Goal: Task Accomplishment & Management: Manage account settings

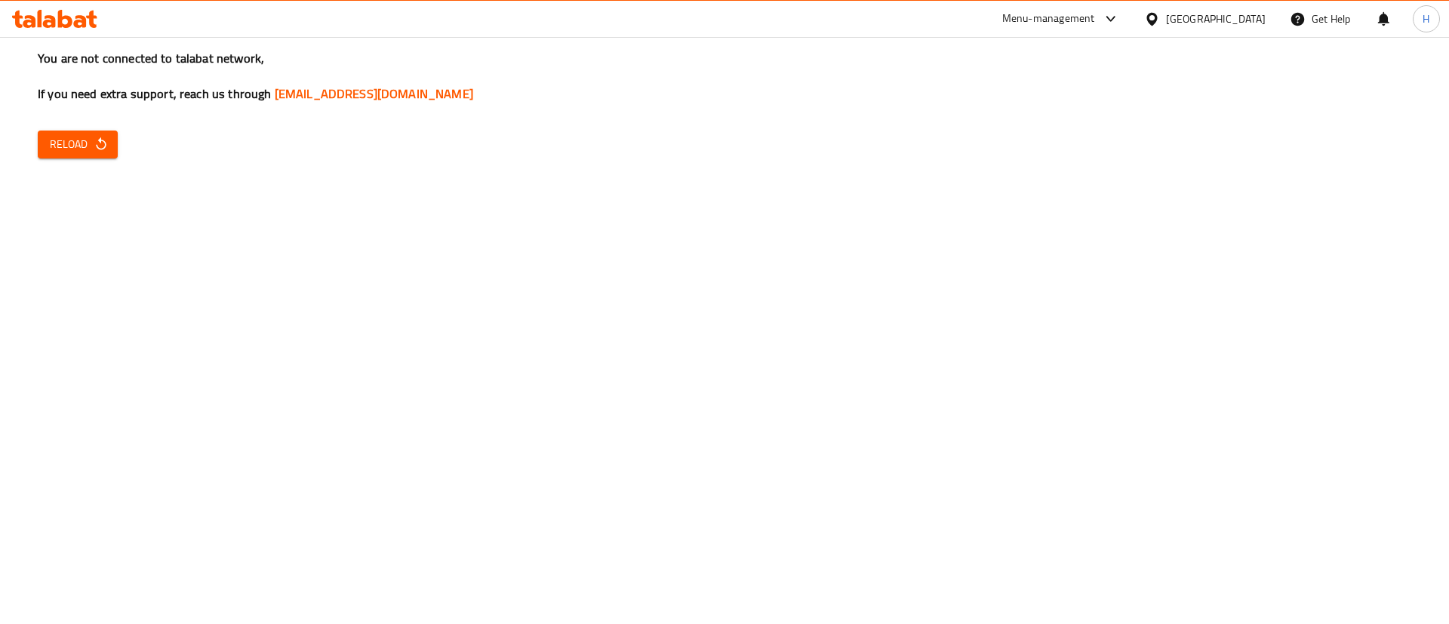
click at [1095, 19] on div "Menu-management" at bounding box center [1048, 19] width 93 height 18
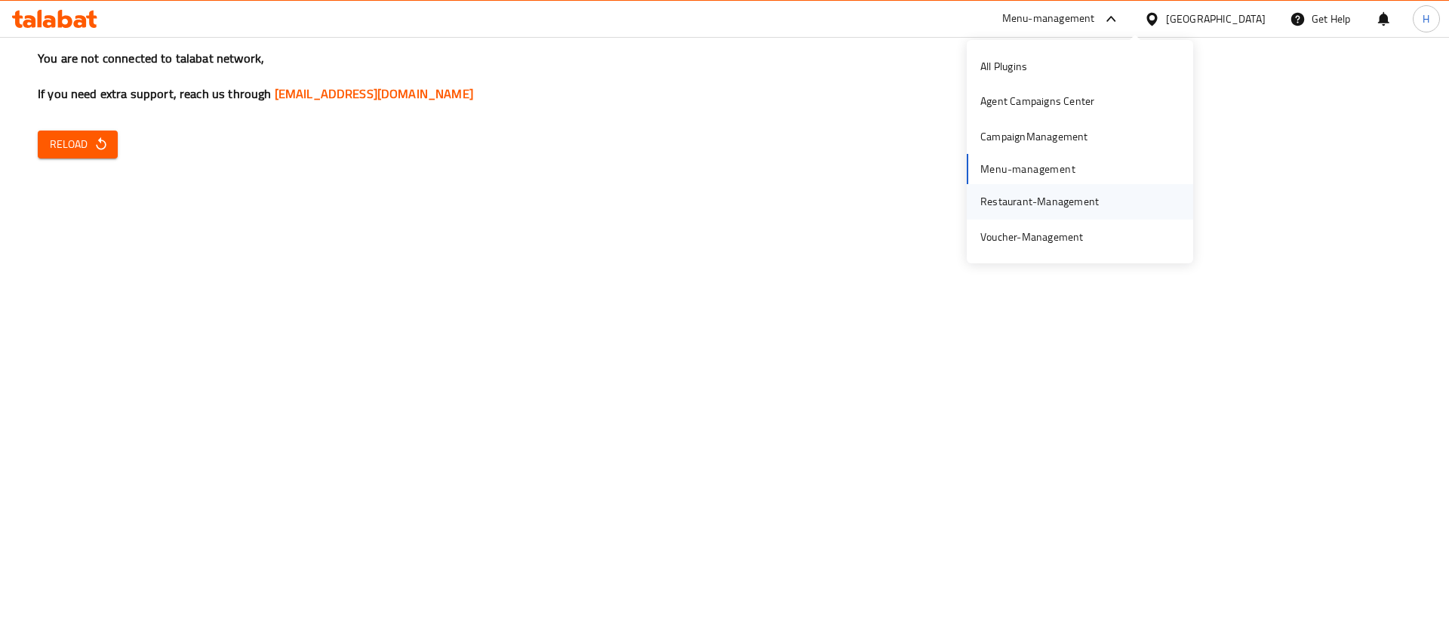
click at [1016, 210] on div "Restaurant-Management" at bounding box center [1039, 201] width 118 height 17
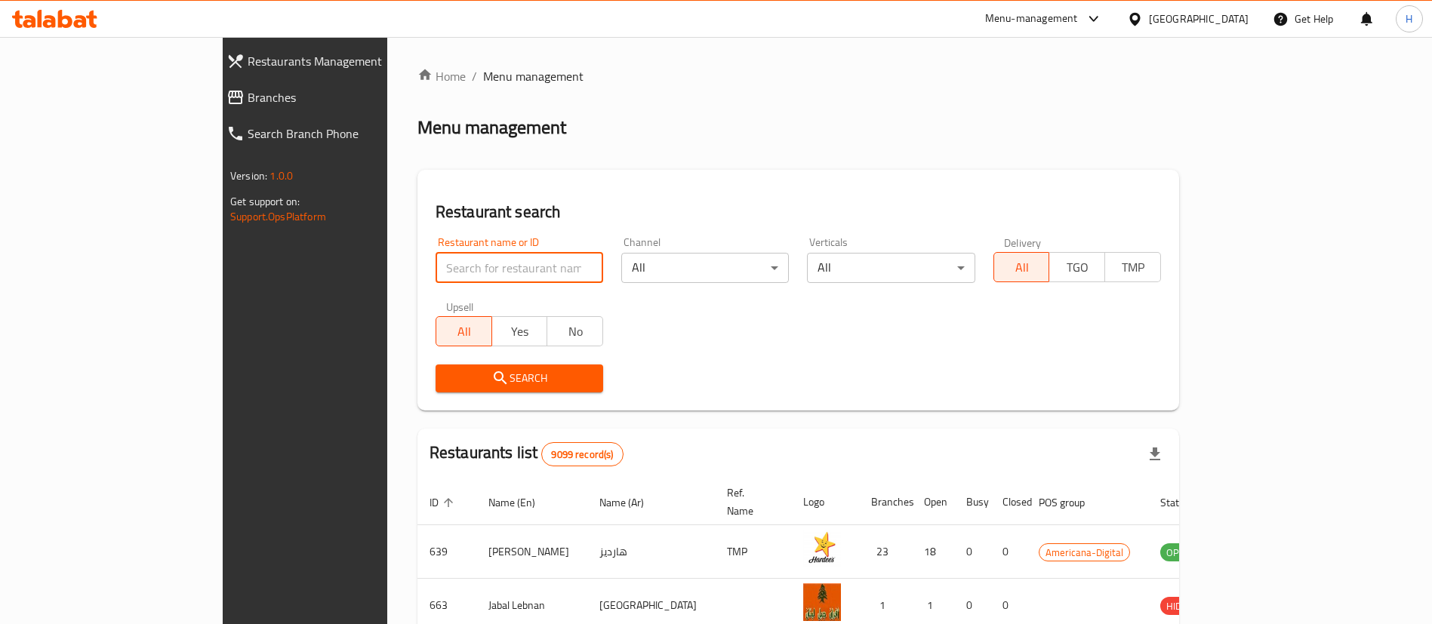
click at [440, 263] on input "search" at bounding box center [519, 268] width 168 height 30
type input "mcd"
click button "Search" at bounding box center [519, 378] width 168 height 28
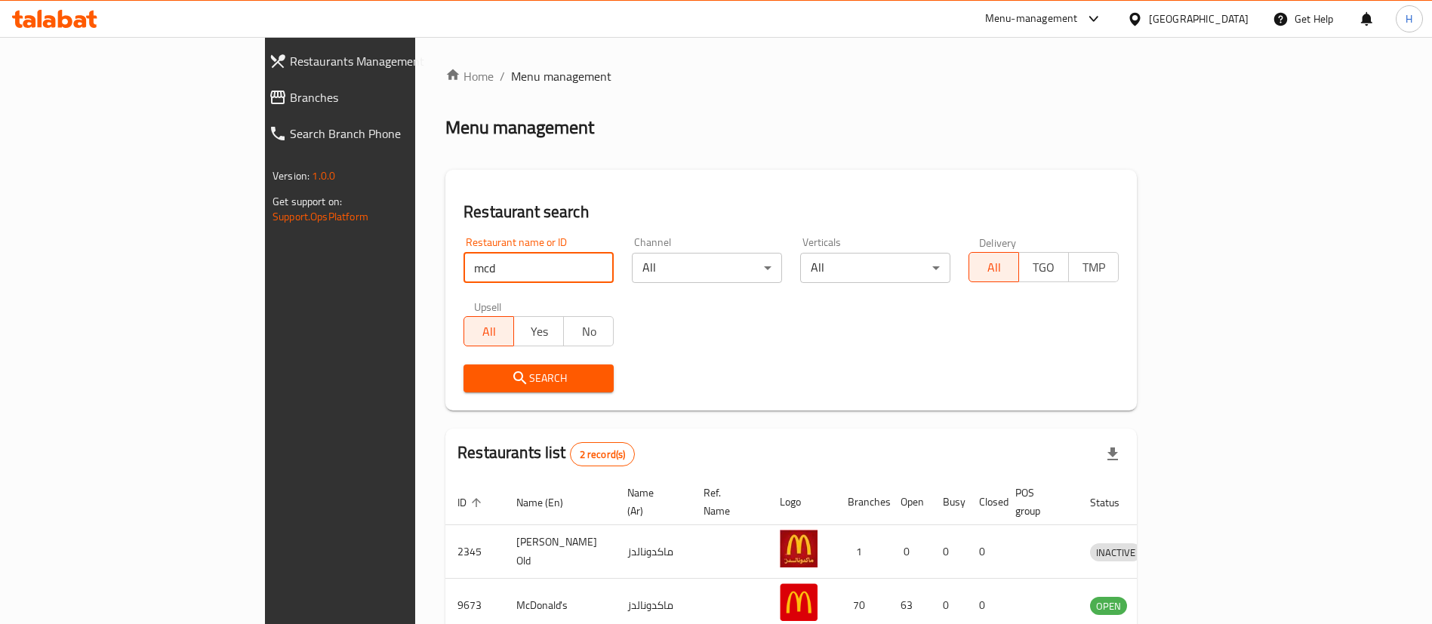
scroll to position [73, 0]
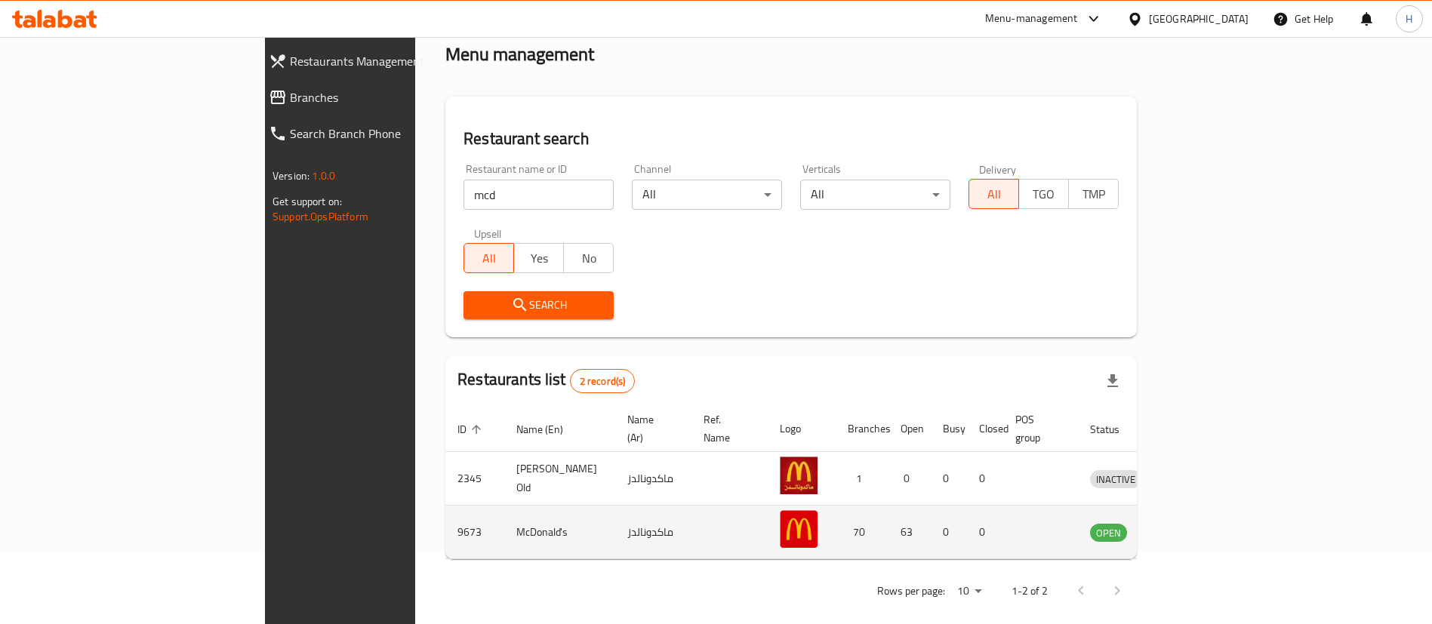
click at [1189, 523] on icon "enhanced table" at bounding box center [1180, 532] width 18 height 18
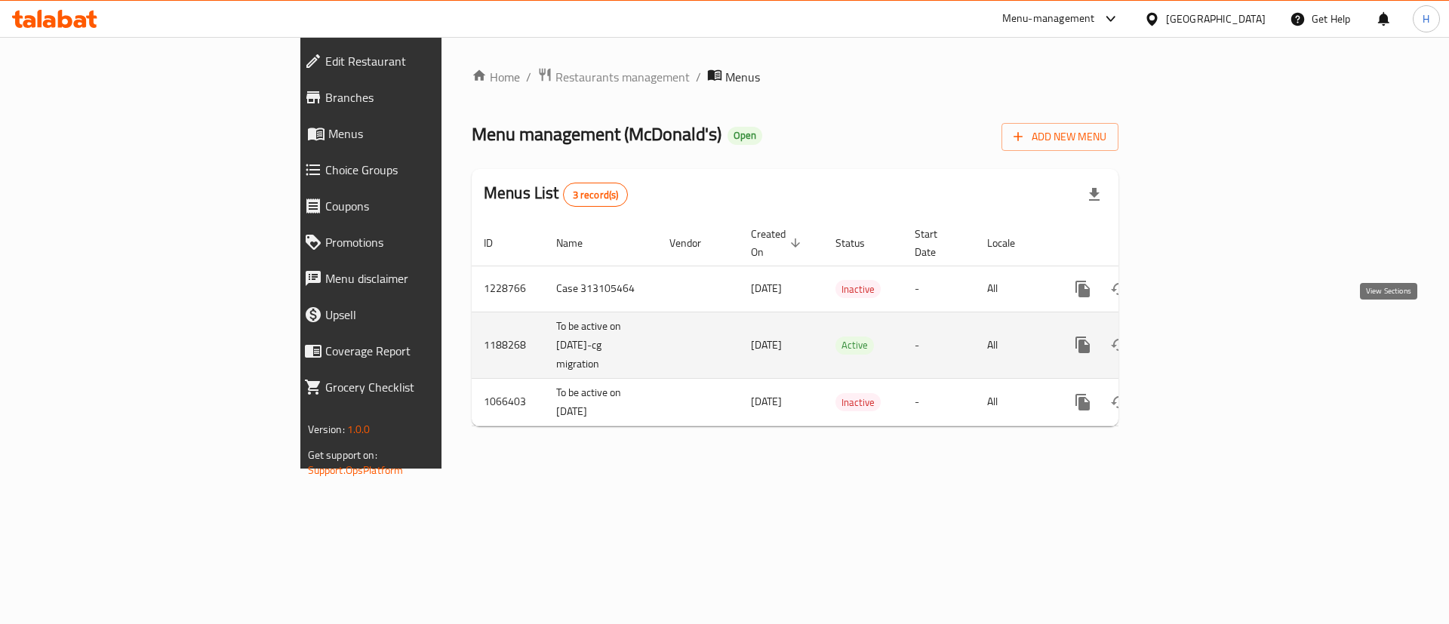
click at [1210, 331] on link "enhanced table" at bounding box center [1191, 345] width 36 height 36
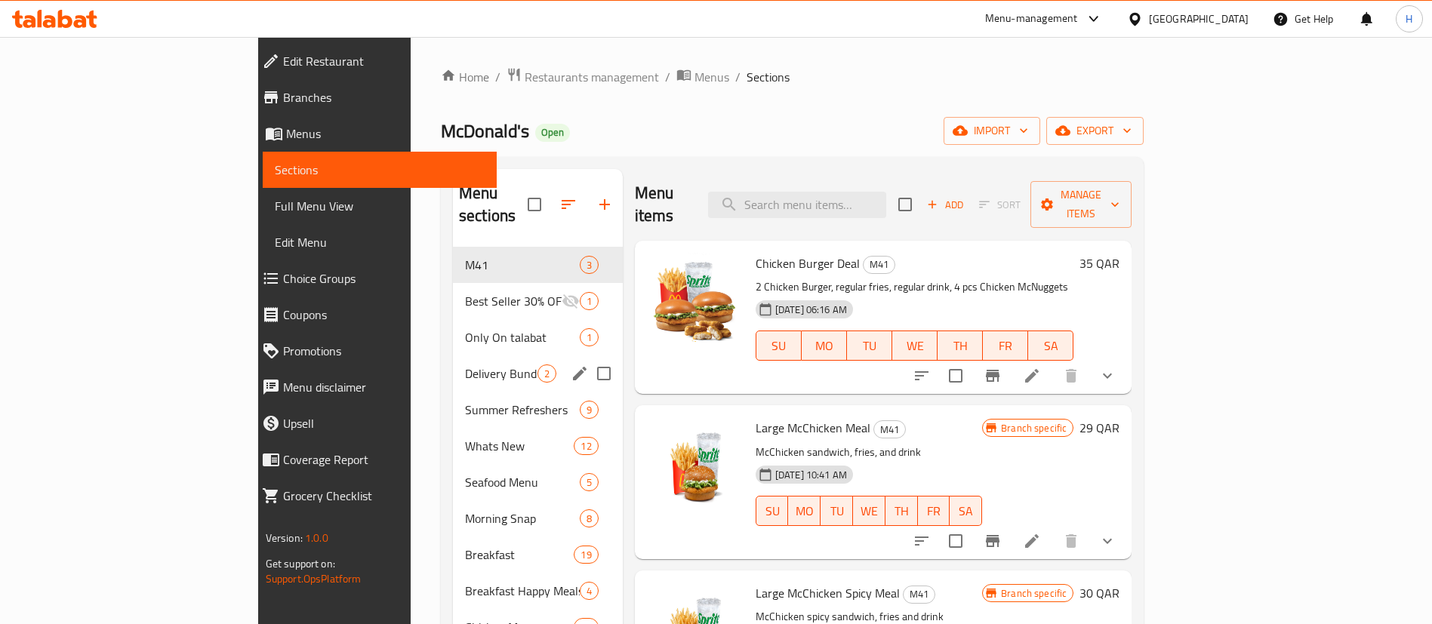
click at [465, 364] on span "Delivery Bundles" at bounding box center [501, 373] width 72 height 18
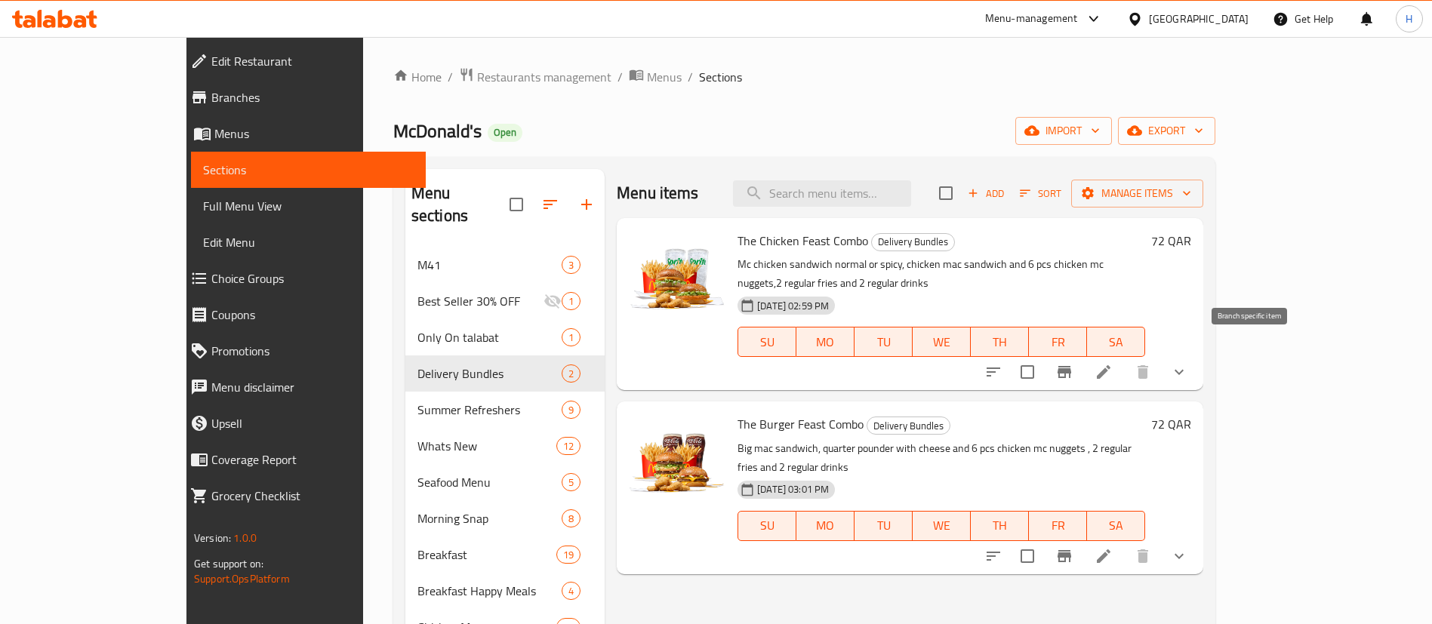
click at [1071, 366] on icon "Branch-specific-item" at bounding box center [1064, 372] width 14 height 12
click at [1078, 16] on div "Menu-management" at bounding box center [1031, 19] width 93 height 18
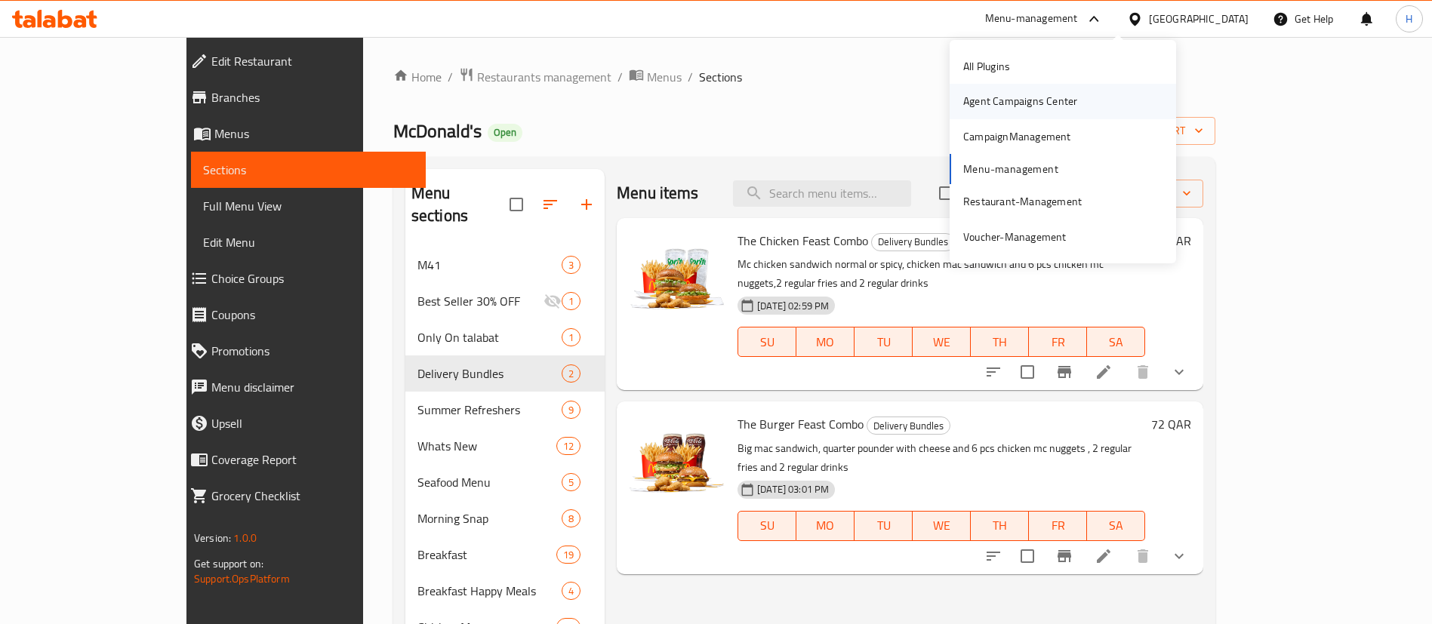
click at [1041, 103] on div "Agent Campaigns Center" at bounding box center [1020, 101] width 114 height 17
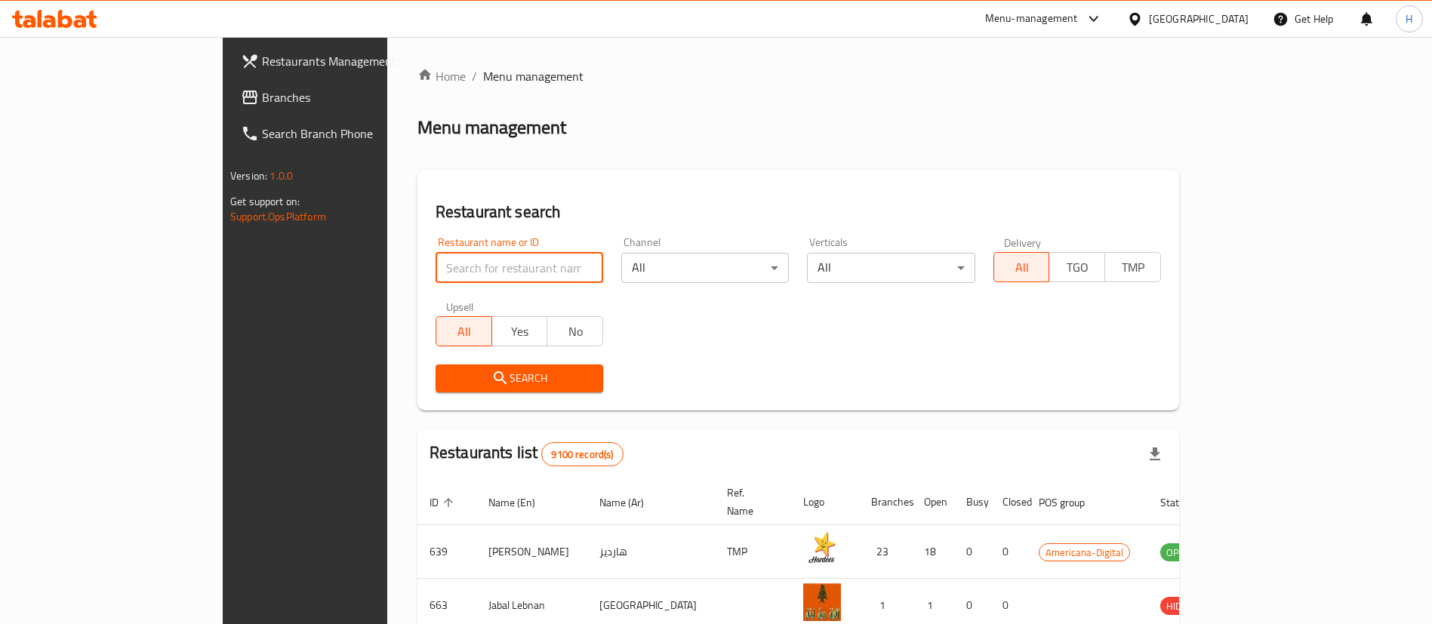
click at [435, 270] on input "search" at bounding box center [519, 268] width 168 height 30
type input "mcd"
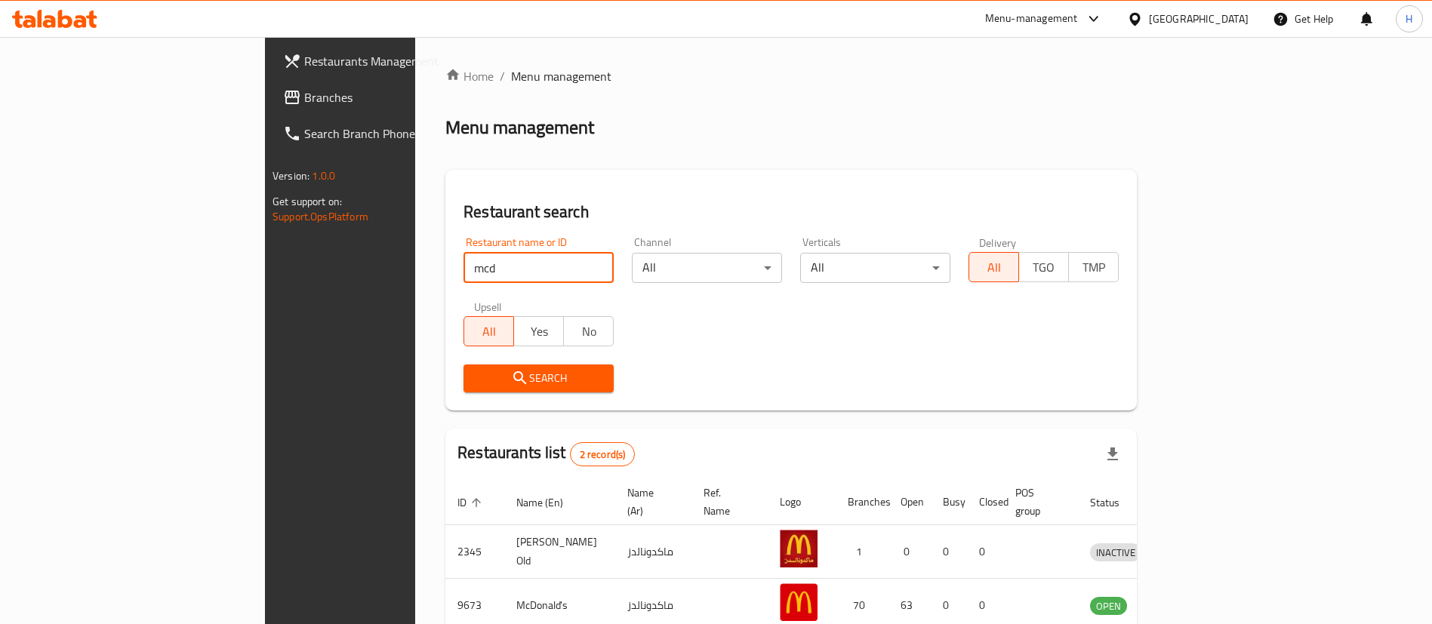
scroll to position [73, 0]
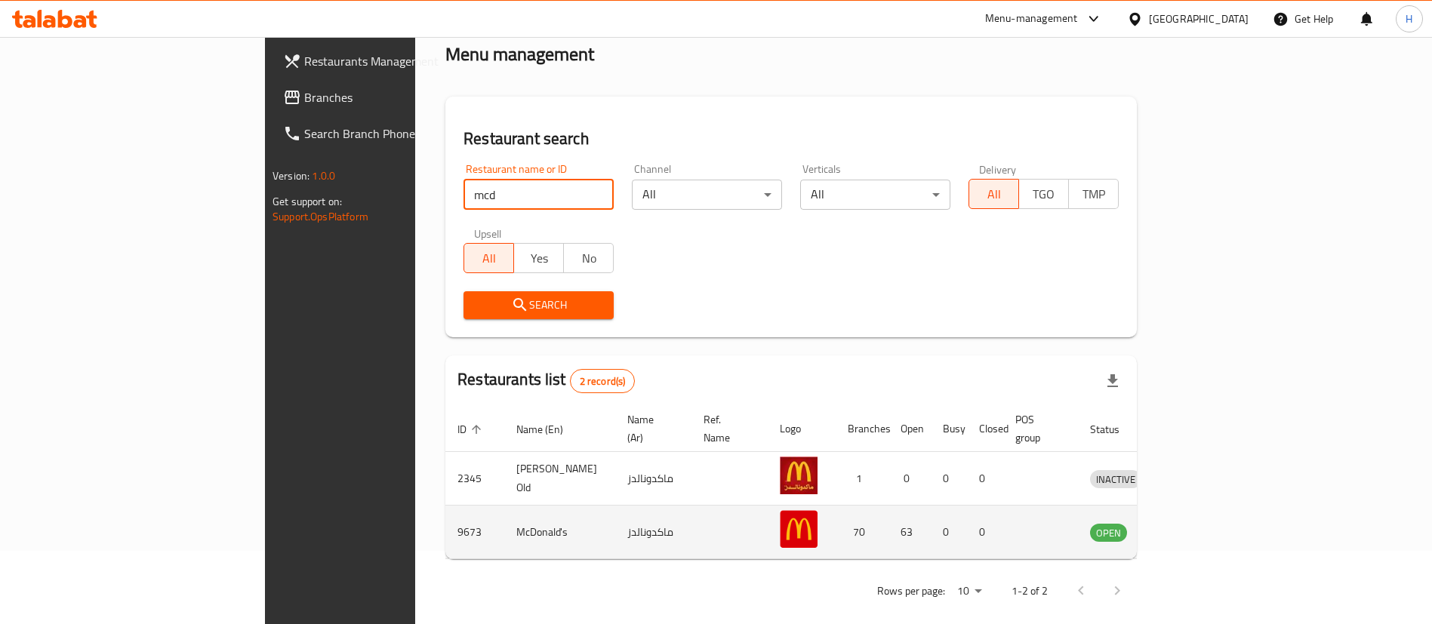
click at [1189, 527] on icon "enhanced table" at bounding box center [1180, 533] width 17 height 13
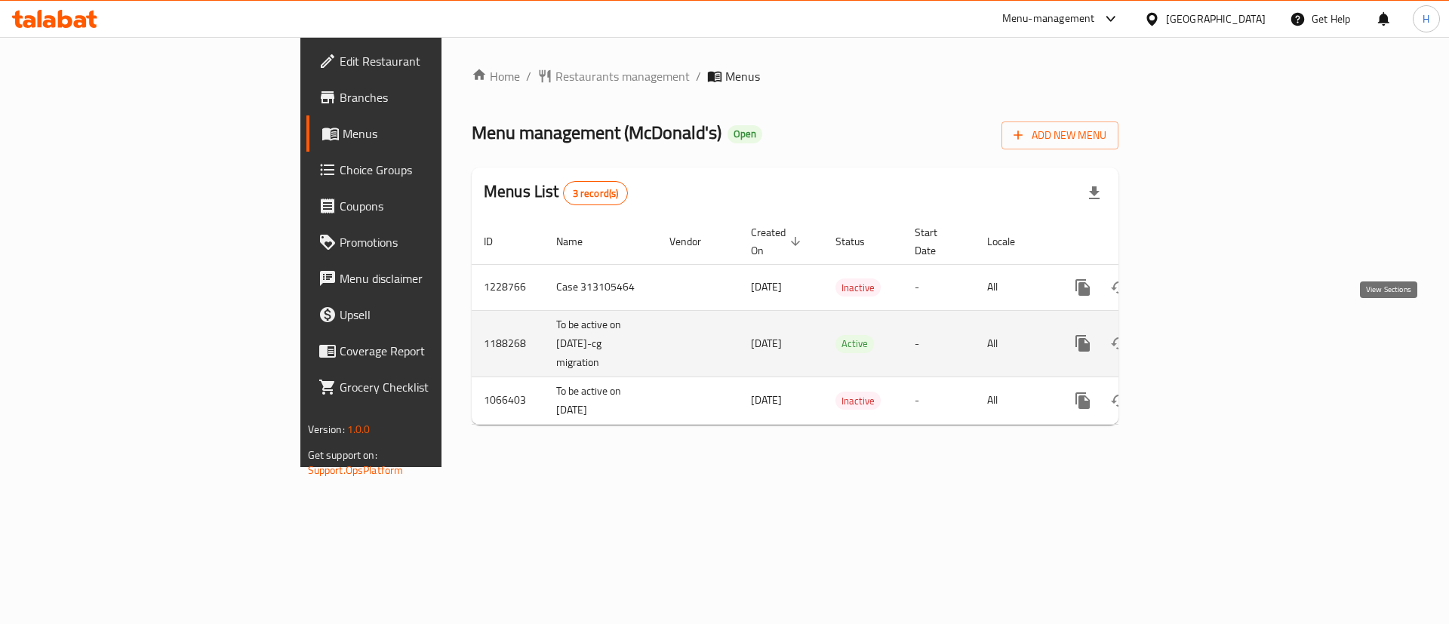
click at [1210, 325] on link "enhanced table" at bounding box center [1191, 343] width 36 height 36
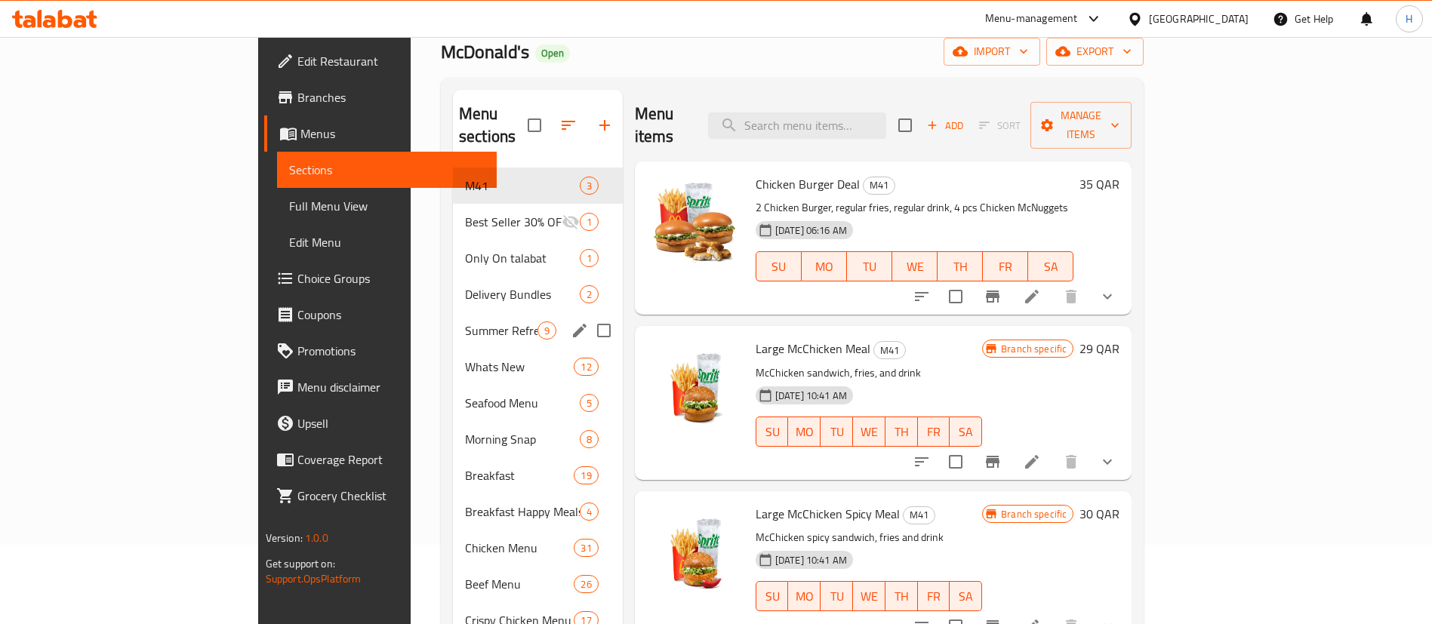
scroll to position [136, 0]
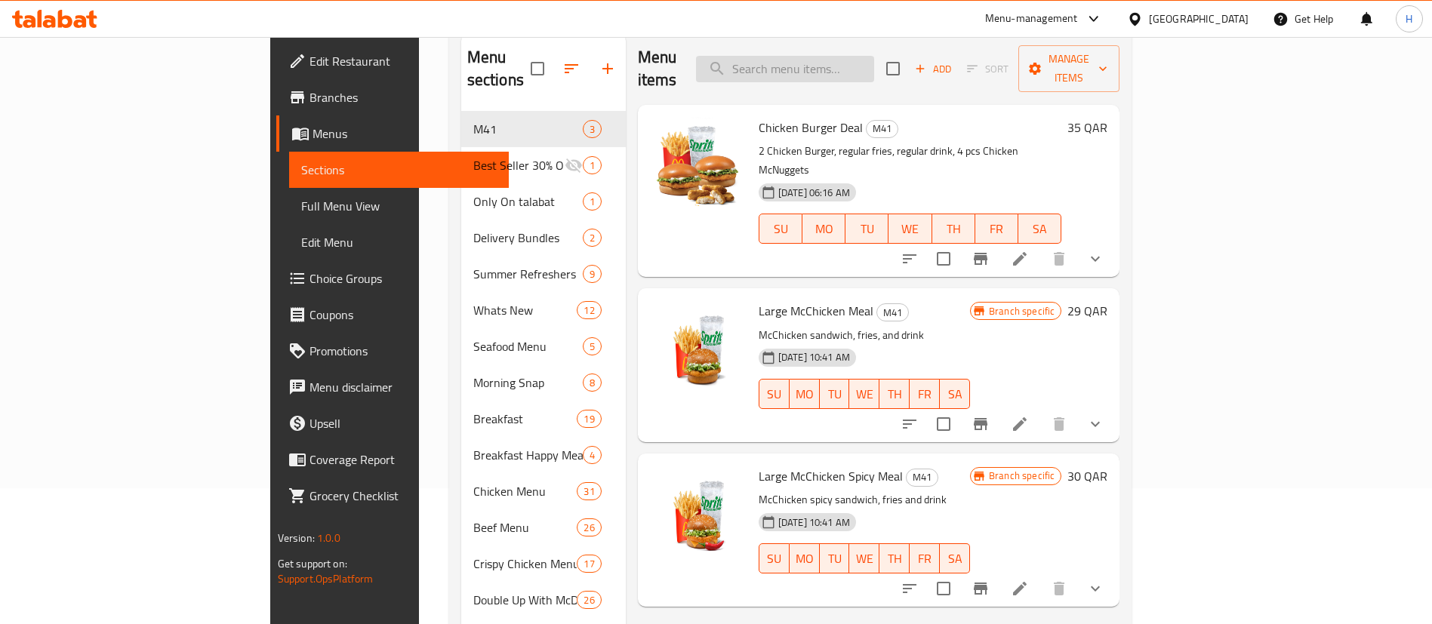
click at [874, 60] on input "search" at bounding box center [785, 69] width 178 height 26
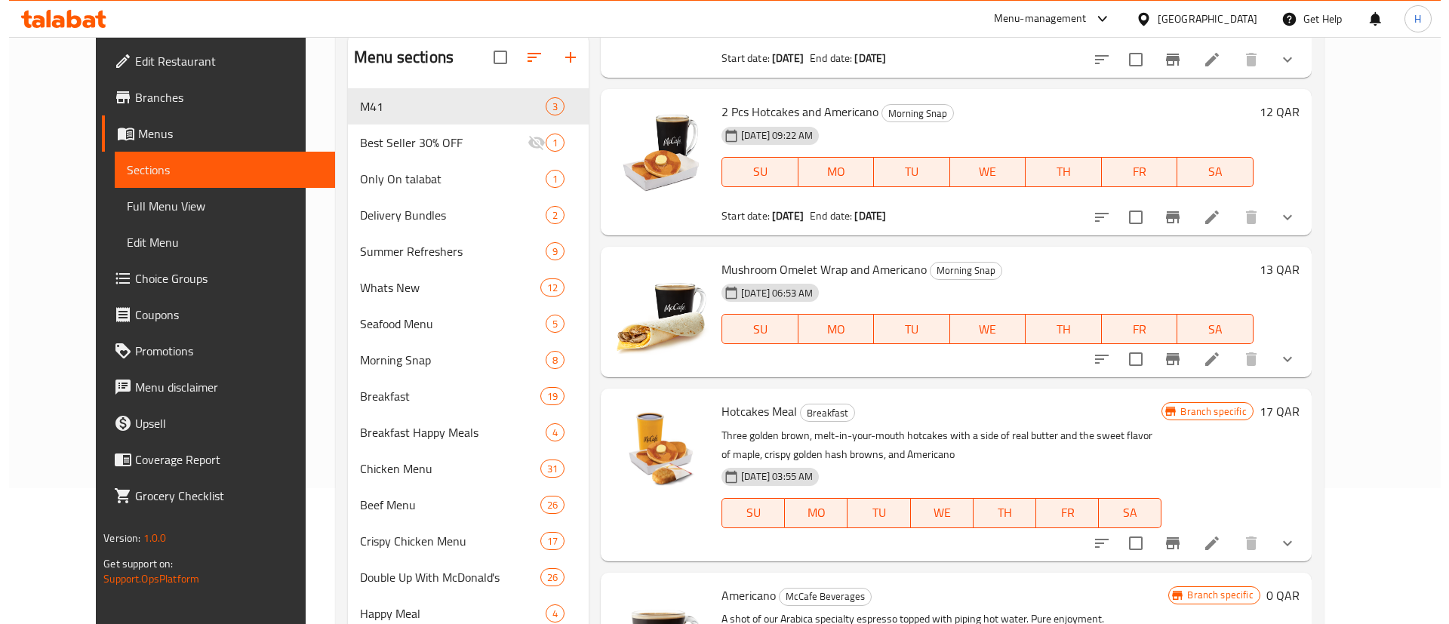
scroll to position [445, 0]
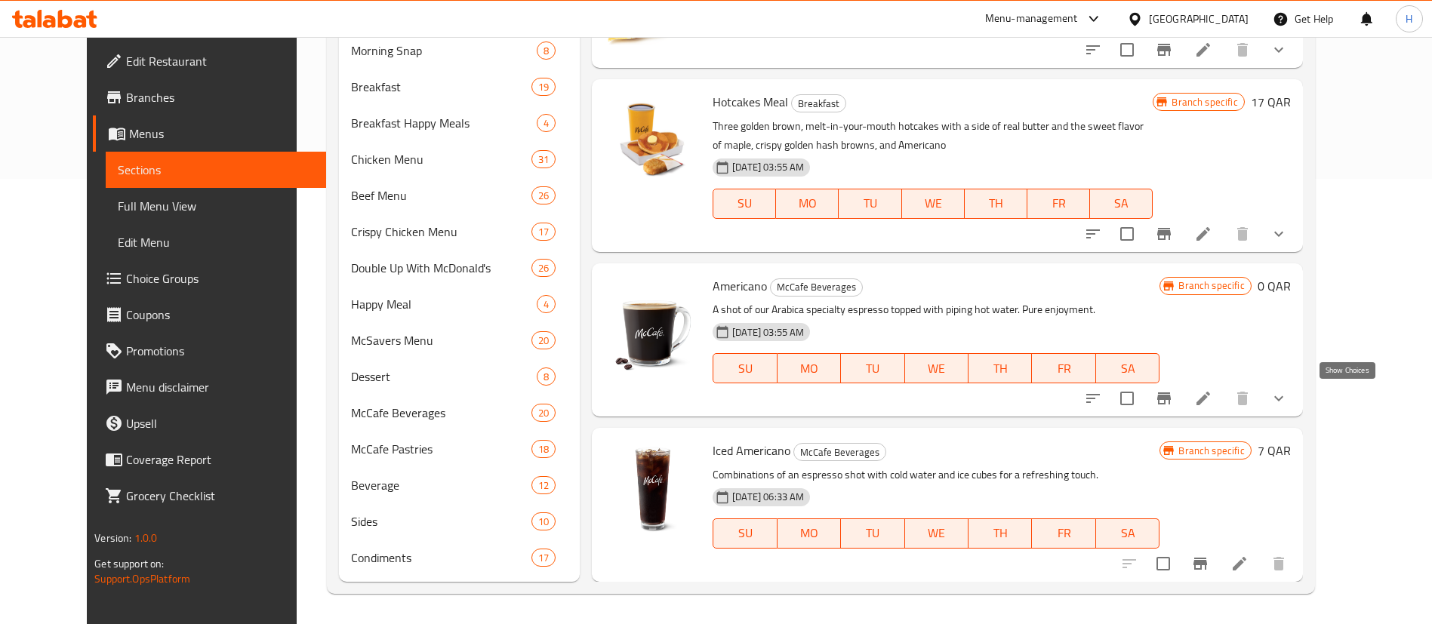
type input "americano"
click at [1287, 392] on icon "show more" at bounding box center [1278, 398] width 18 height 18
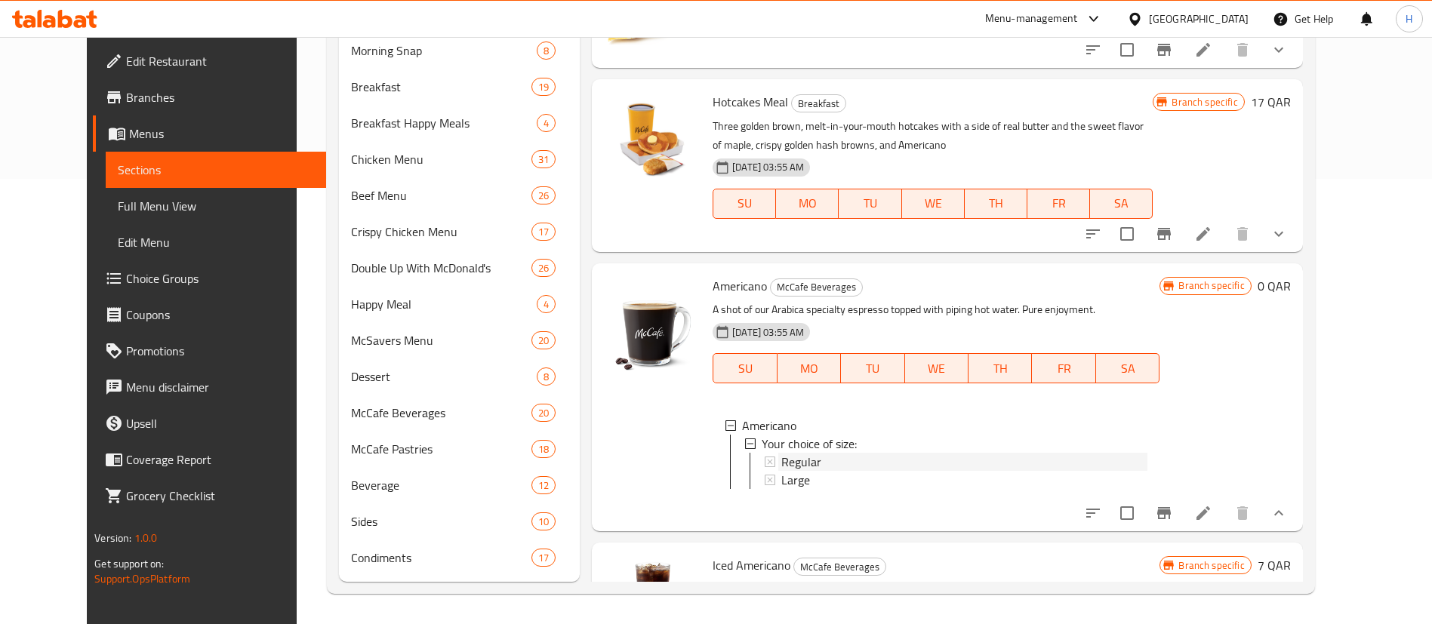
click at [786, 459] on span "Regular" at bounding box center [801, 462] width 40 height 18
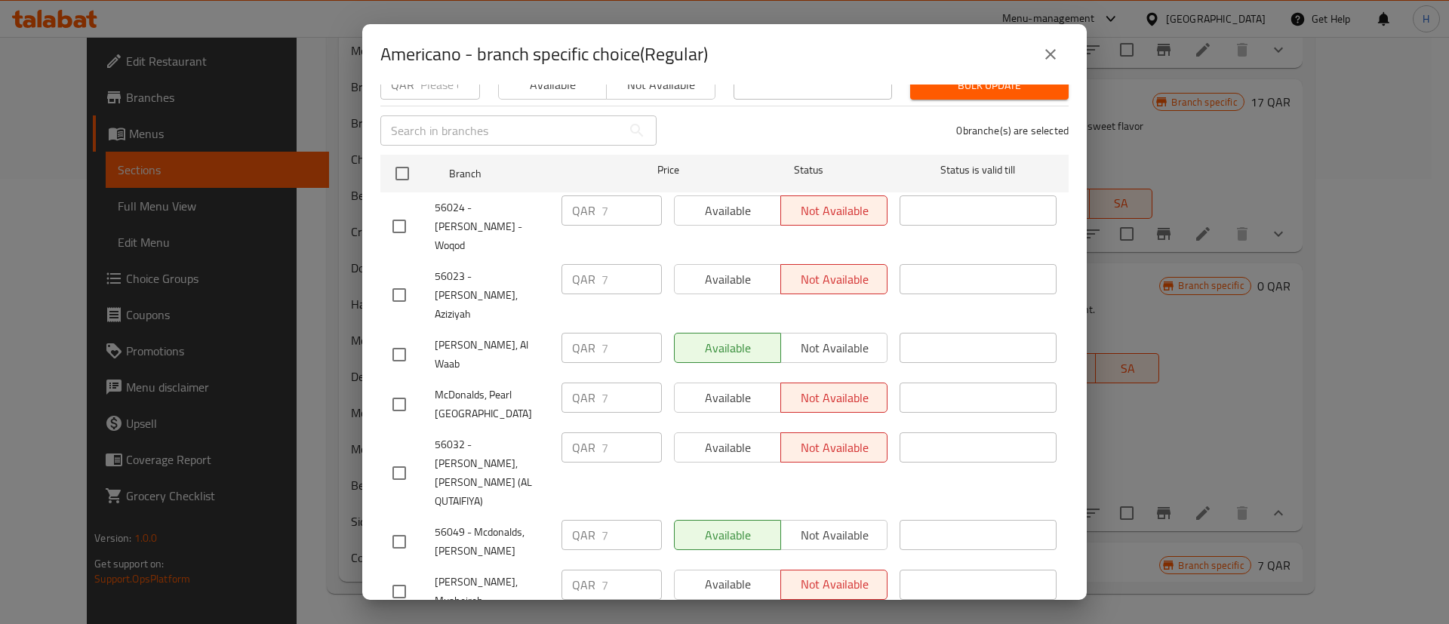
scroll to position [176, 0]
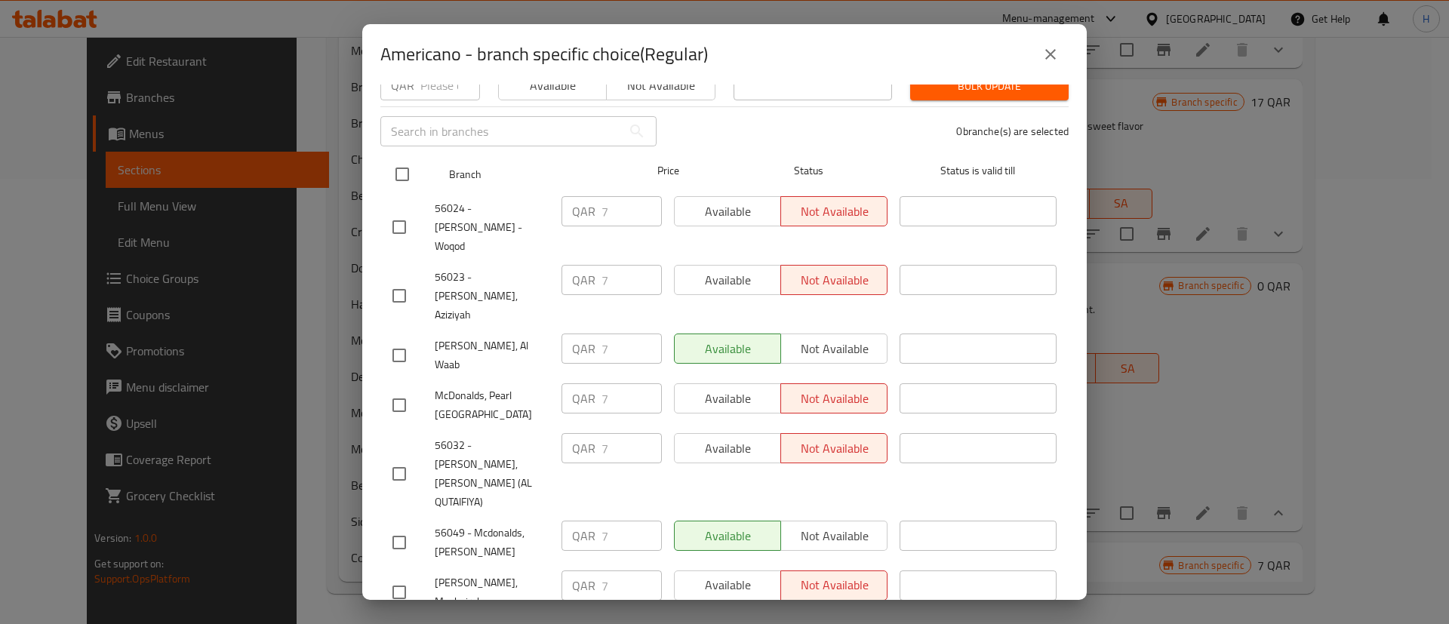
click at [402, 164] on input "checkbox" at bounding box center [402, 174] width 32 height 32
checkbox input "true"
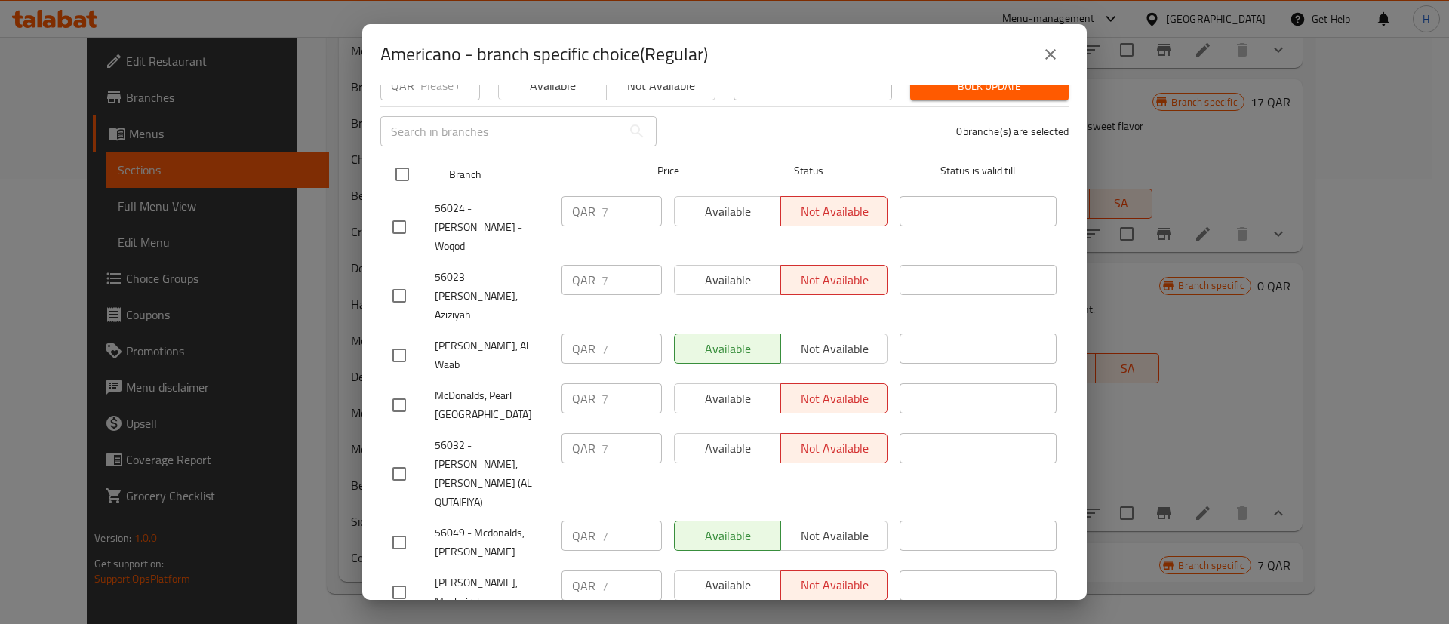
checkbox input "true"
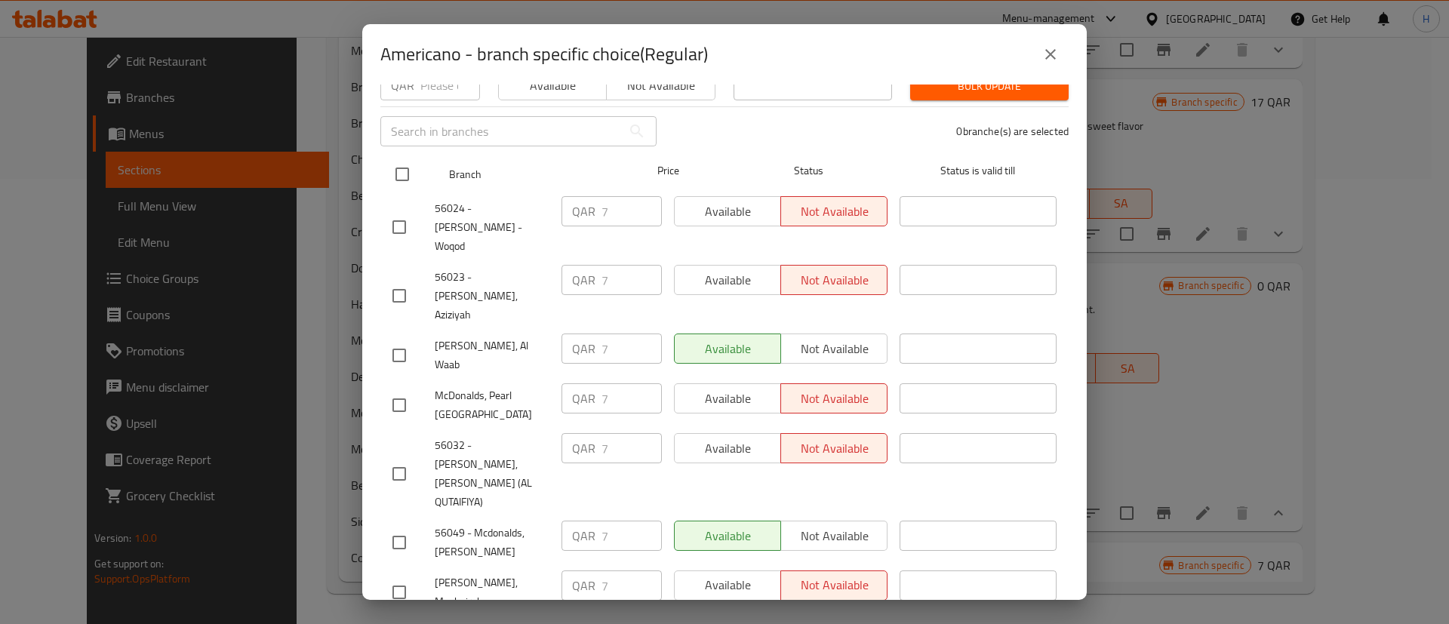
checkbox input "true"
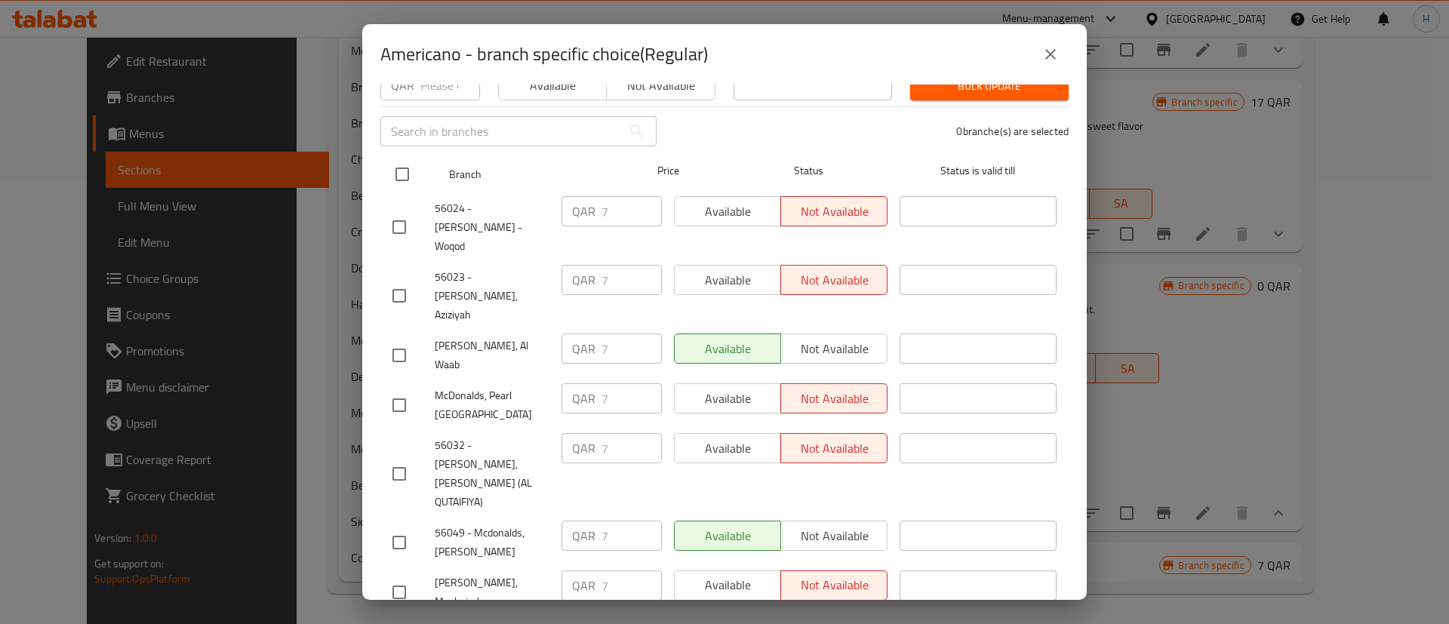
checkbox input "true"
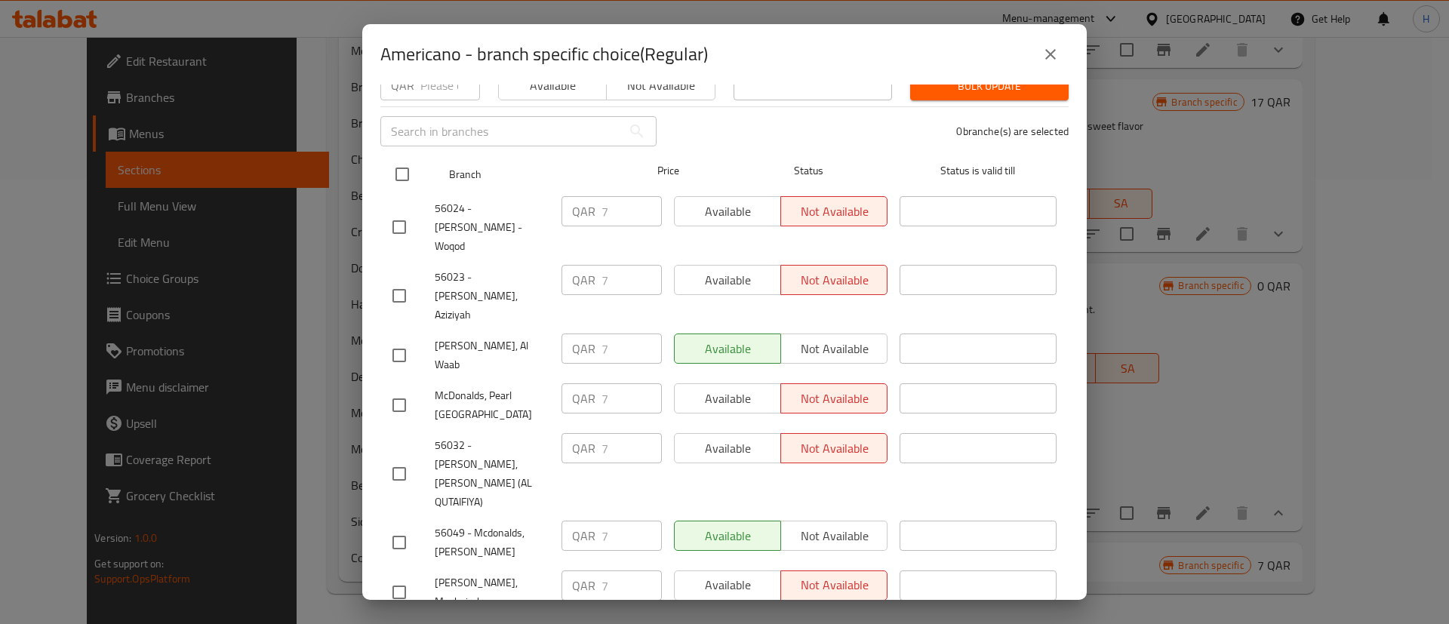
checkbox input "true"
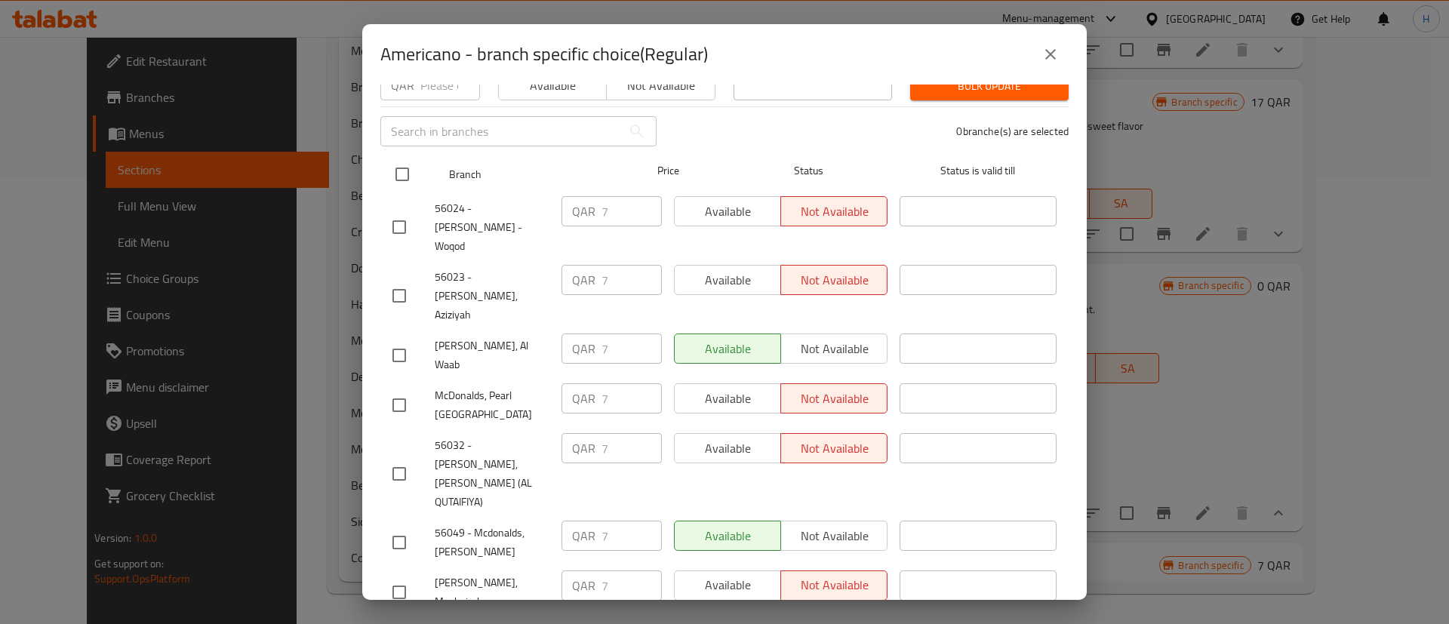
checkbox input "true"
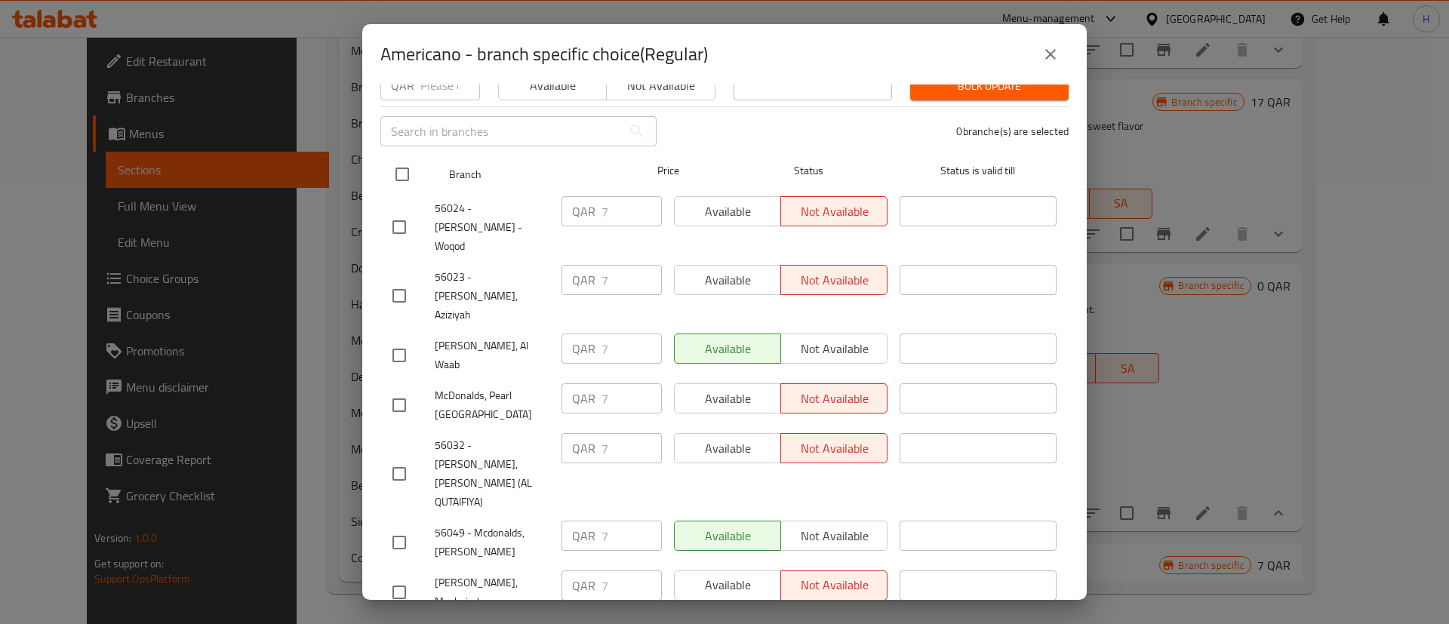
checkbox input "true"
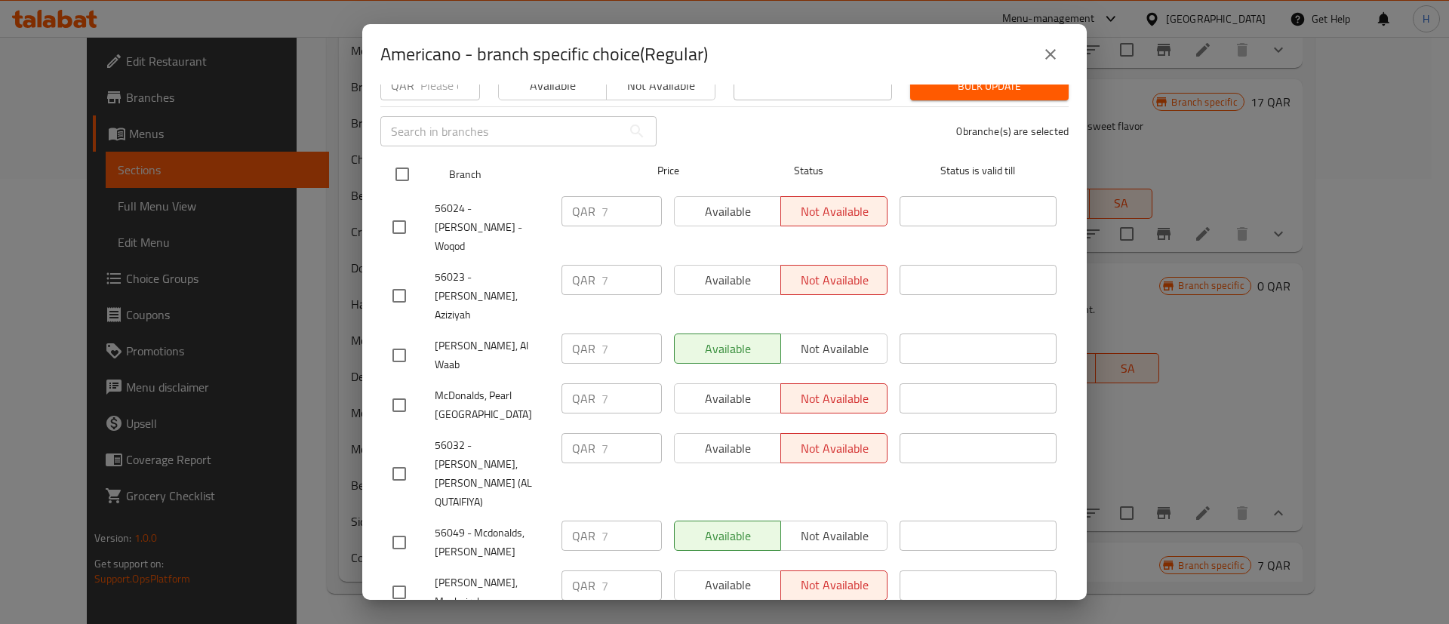
checkbox input "true"
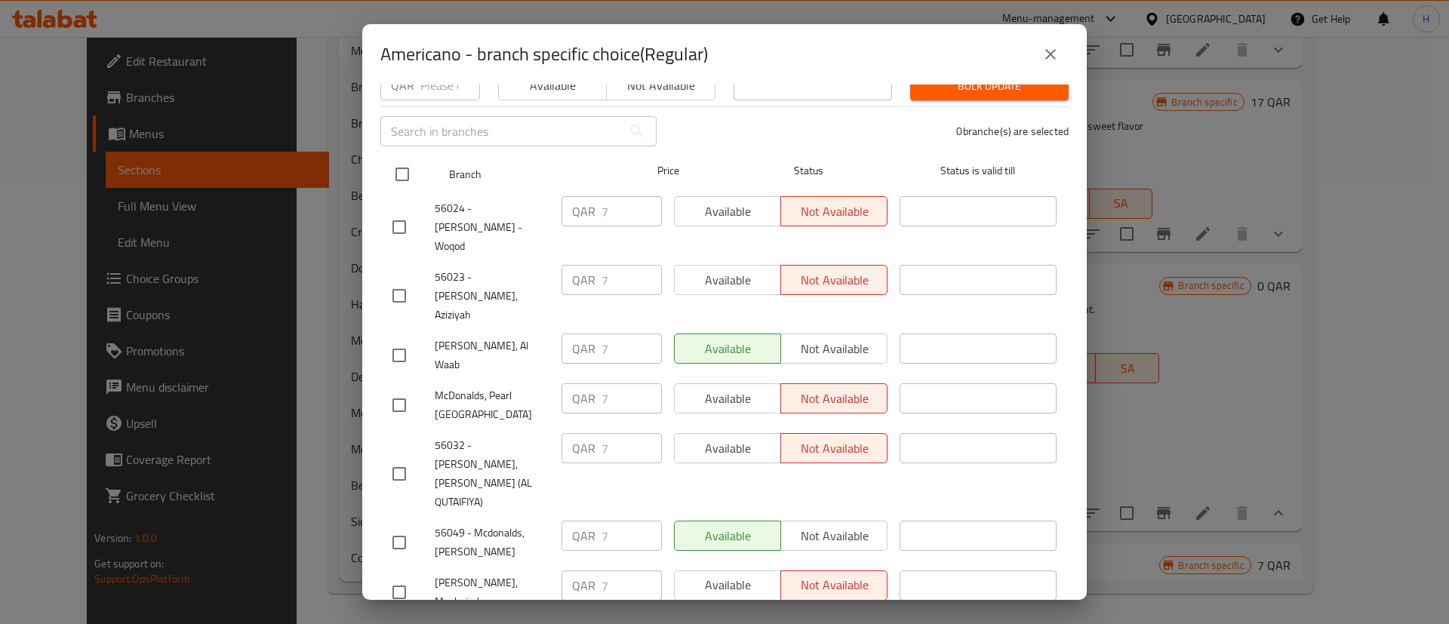
checkbox input "true"
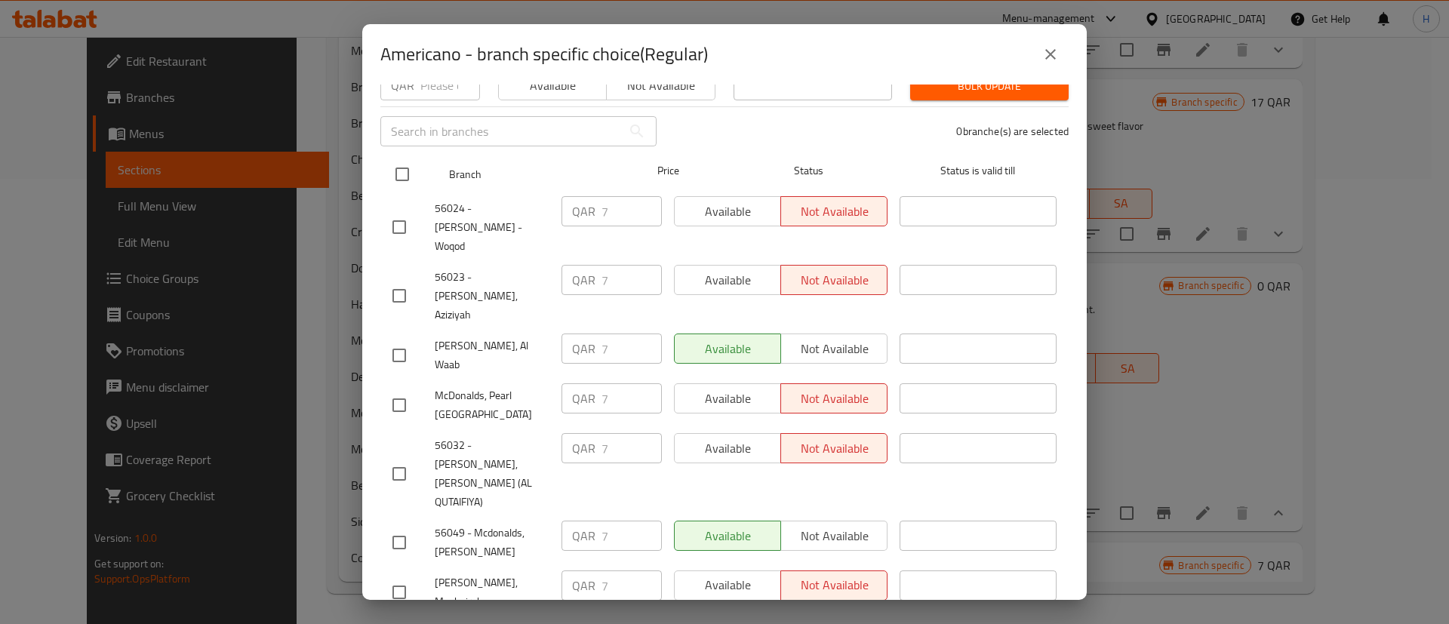
checkbox input "true"
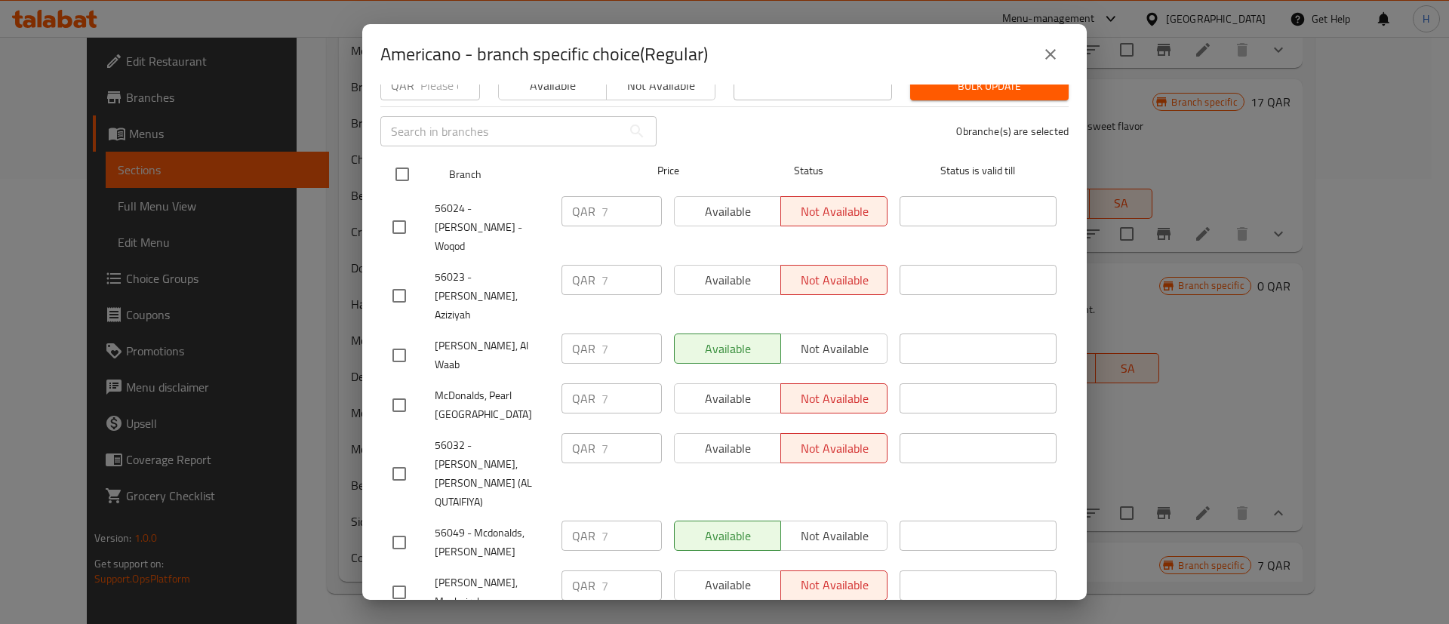
checkbox input "true"
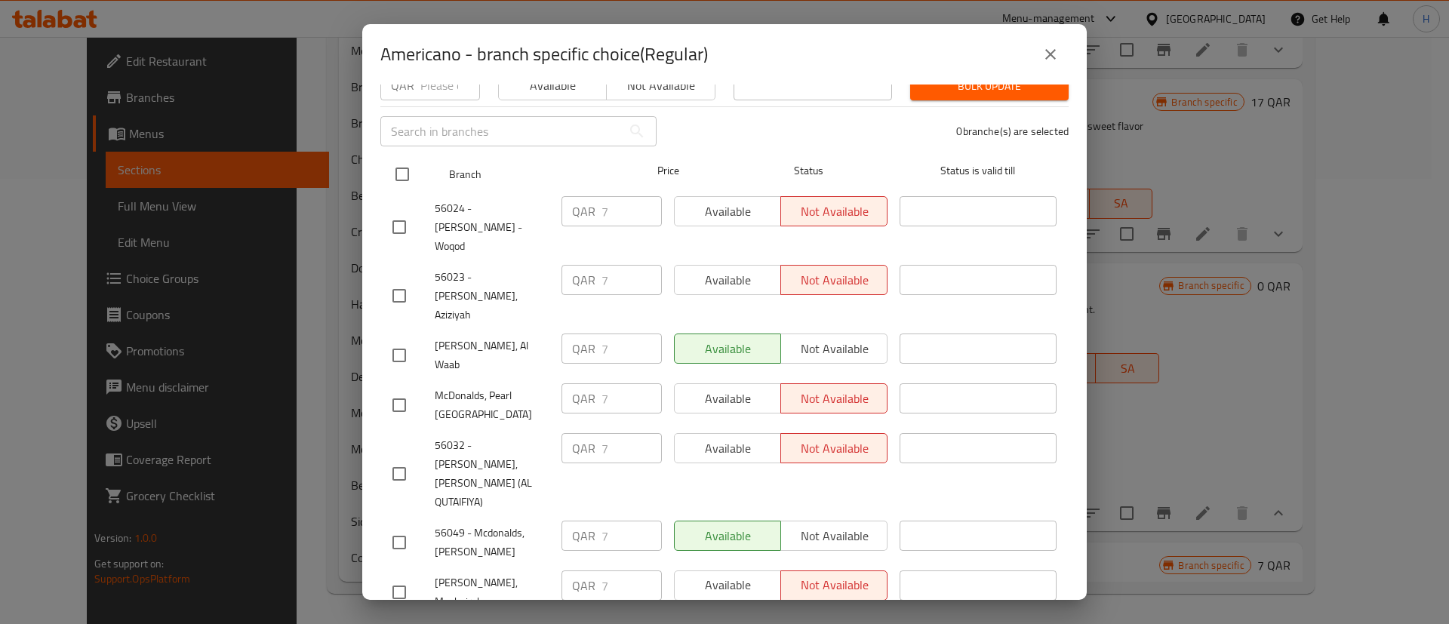
checkbox input "true"
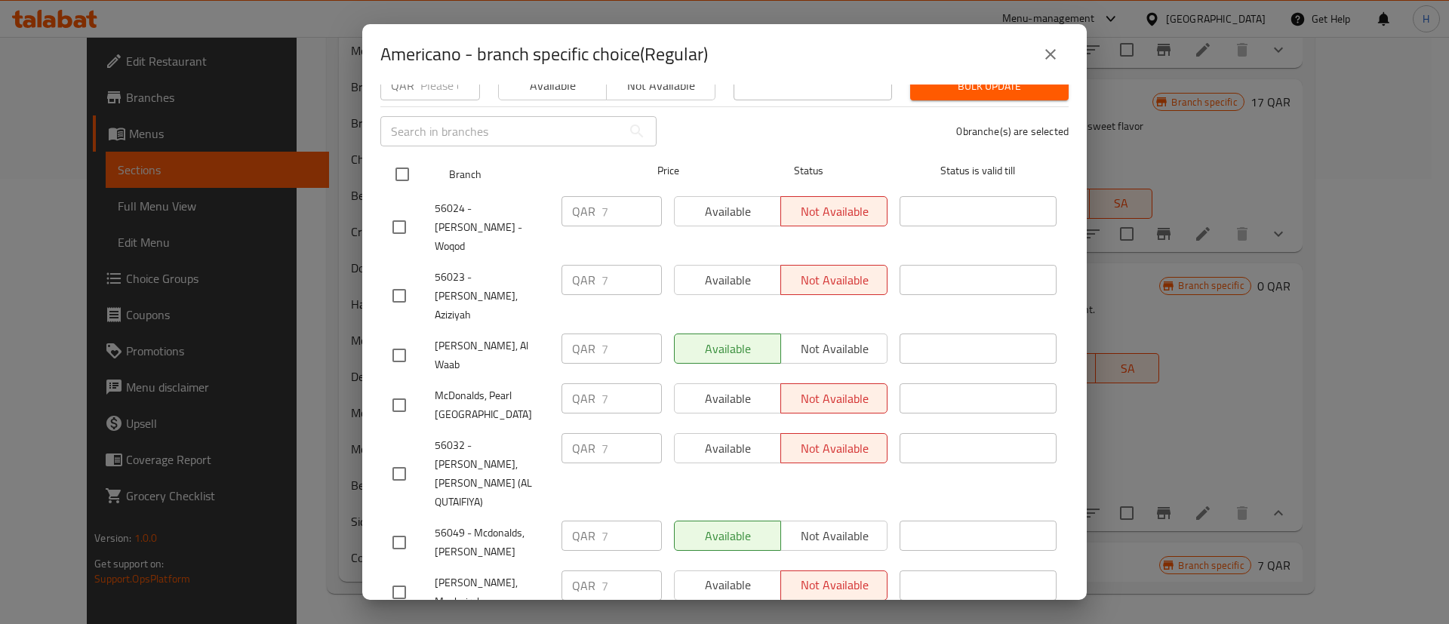
checkbox input "true"
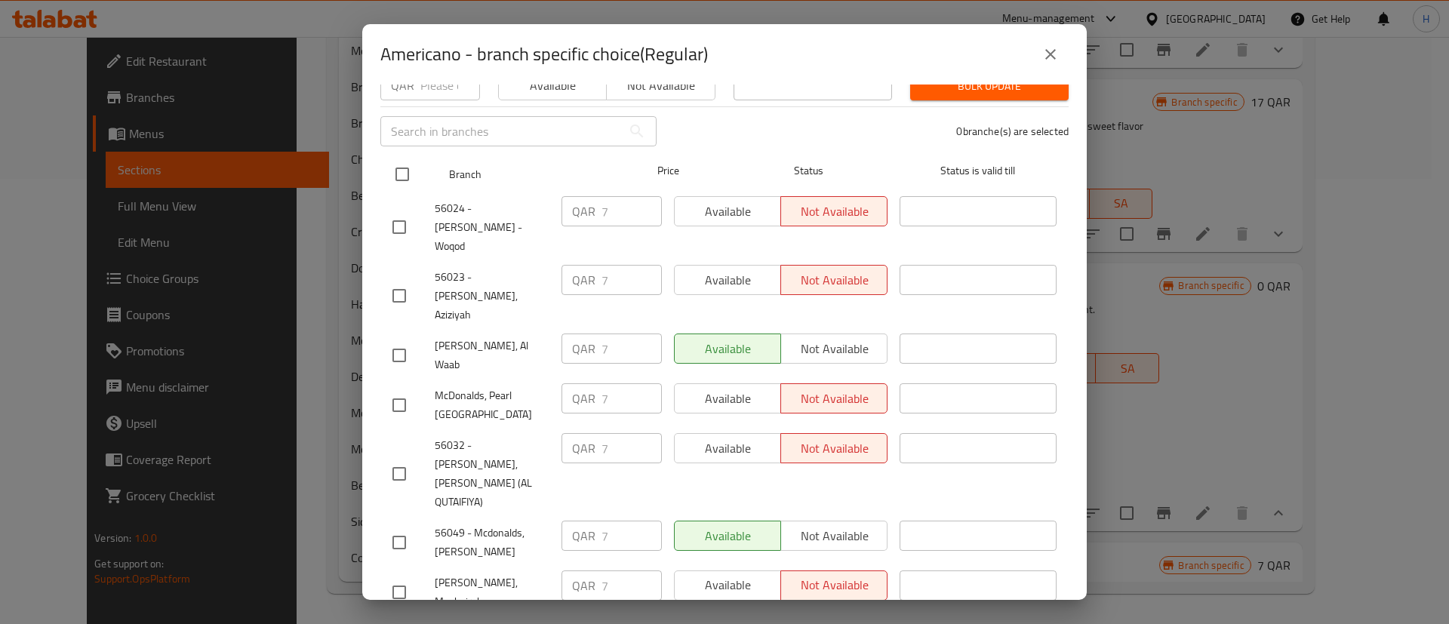
checkbox input "true"
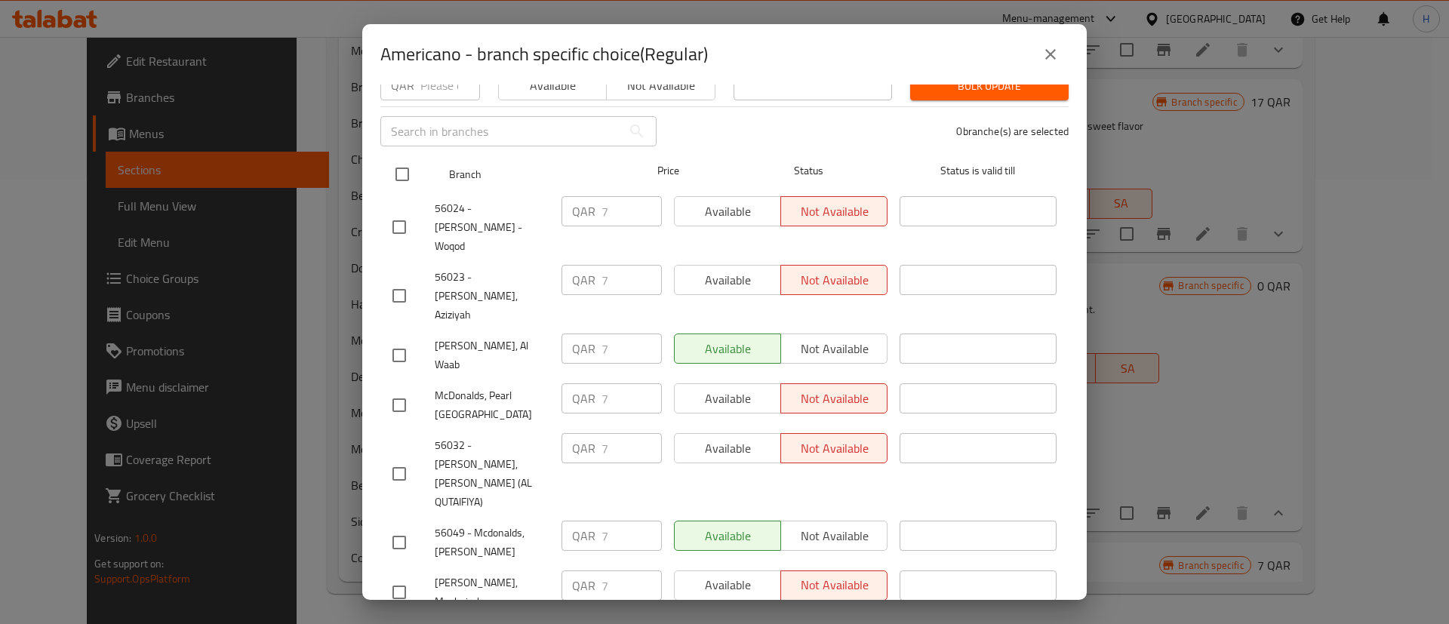
checkbox input "true"
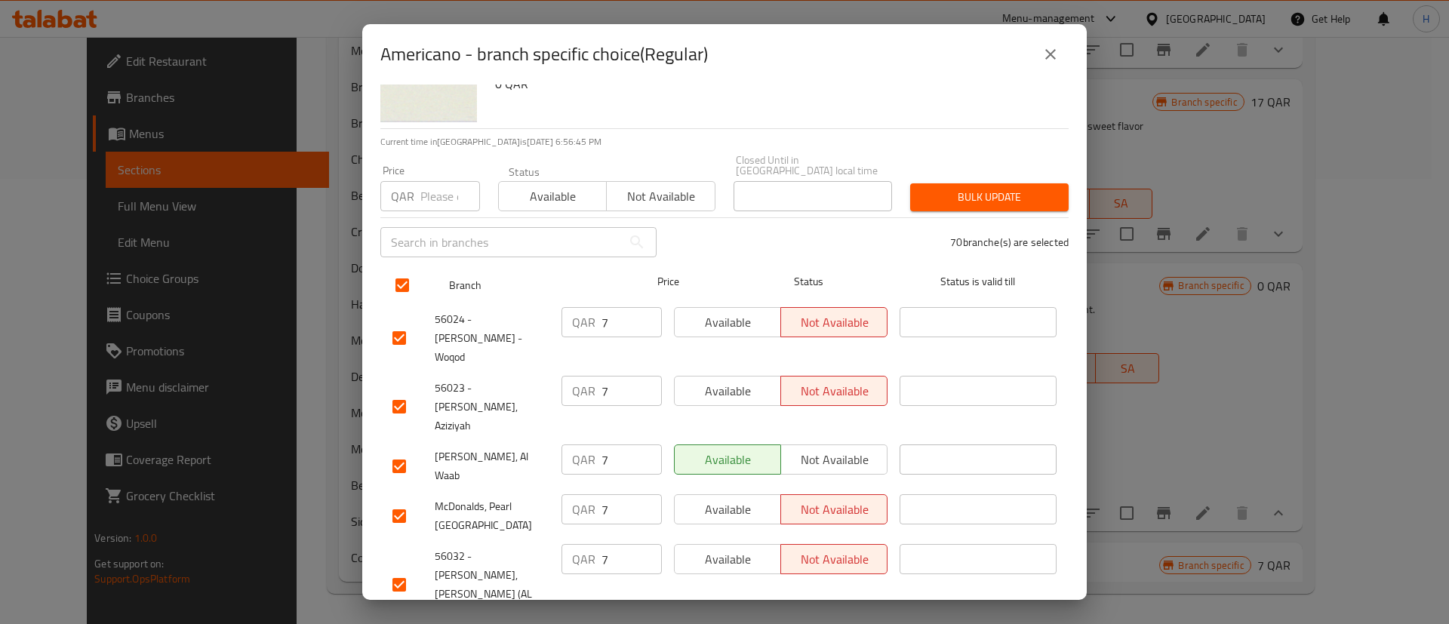
scroll to position [63, 0]
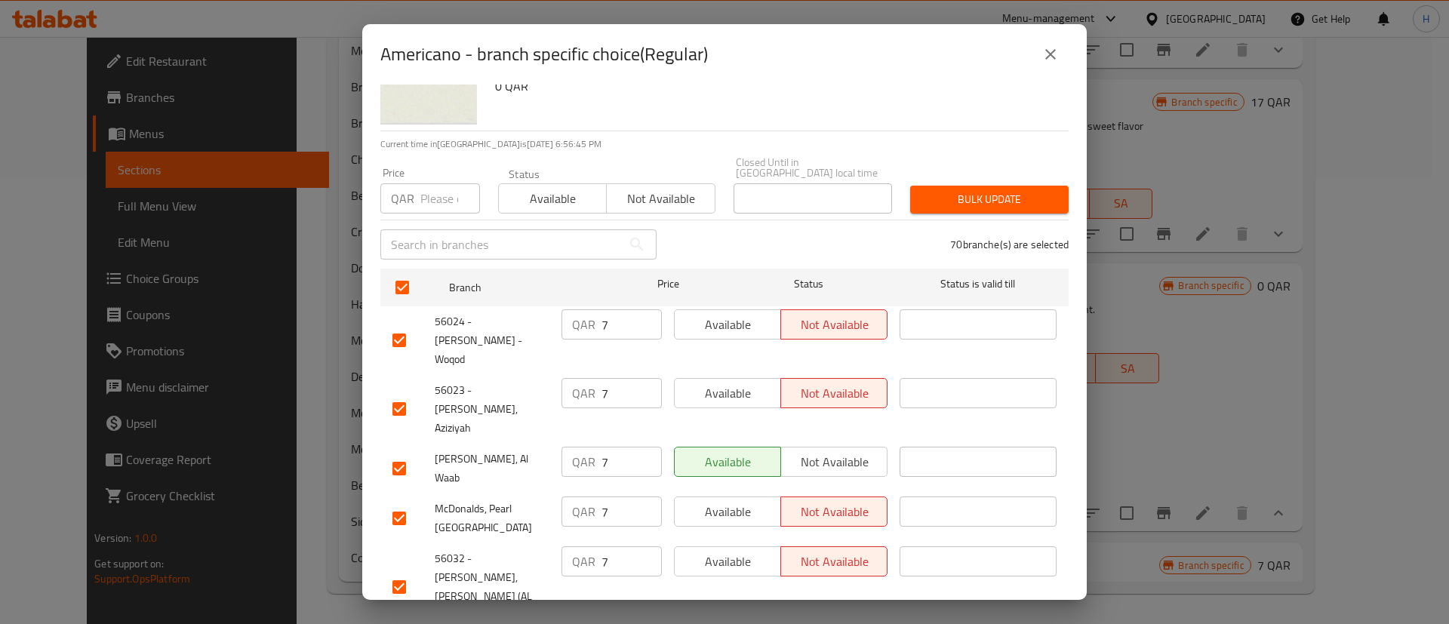
click at [547, 171] on div "Available Not available" at bounding box center [606, 190] width 217 height 45
click at [566, 188] on span "Available" at bounding box center [553, 199] width 96 height 22
click at [922, 190] on span "Bulk update" at bounding box center [989, 199] width 134 height 19
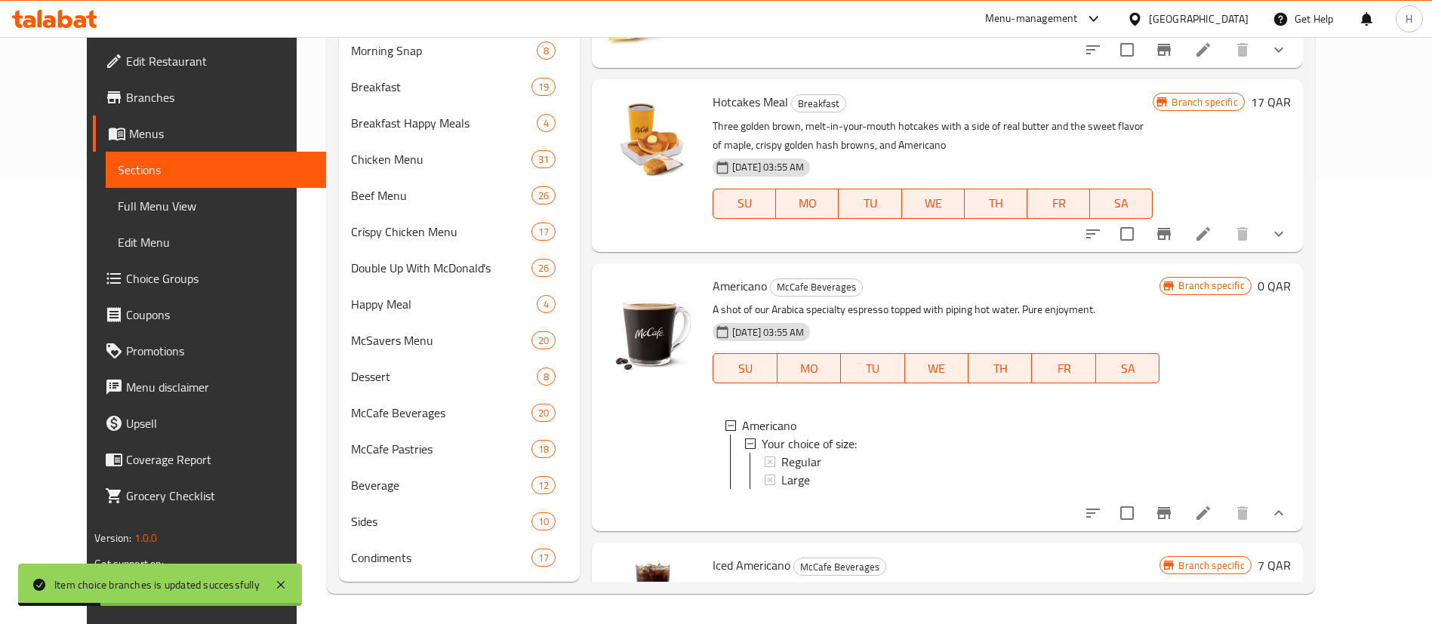
click at [801, 466] on div "Regular" at bounding box center [964, 462] width 366 height 18
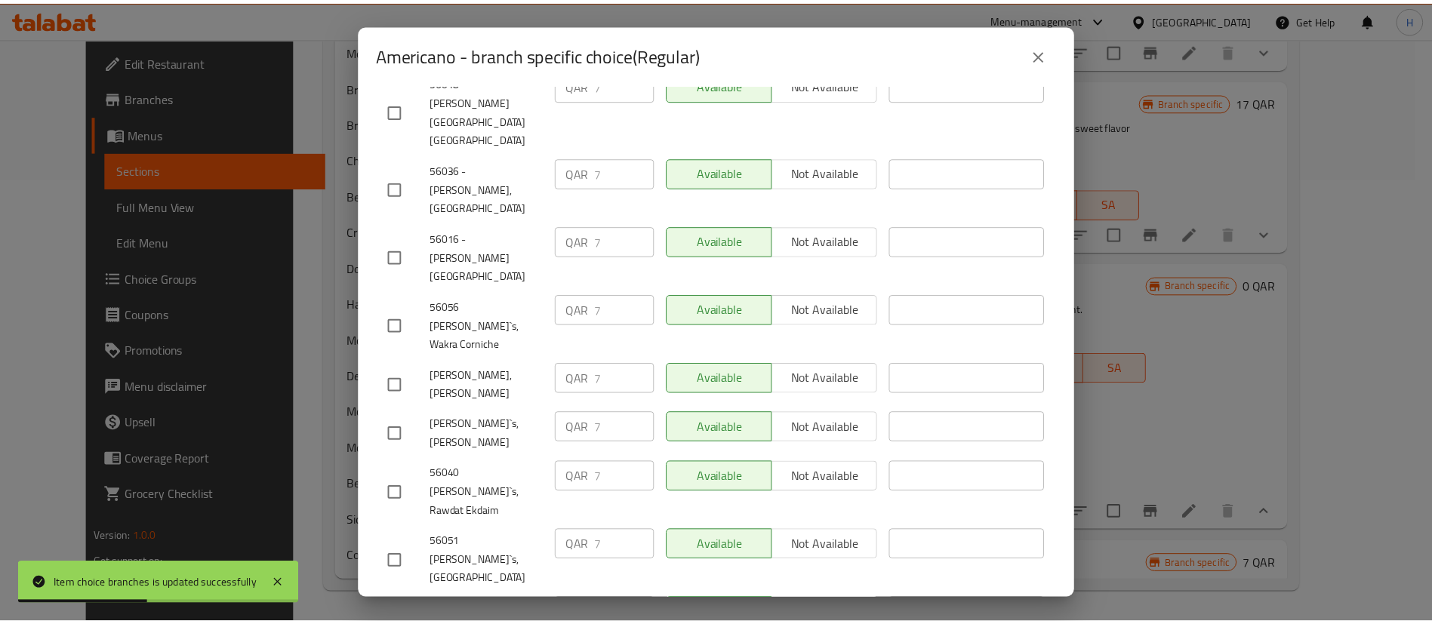
scroll to position [3095, 0]
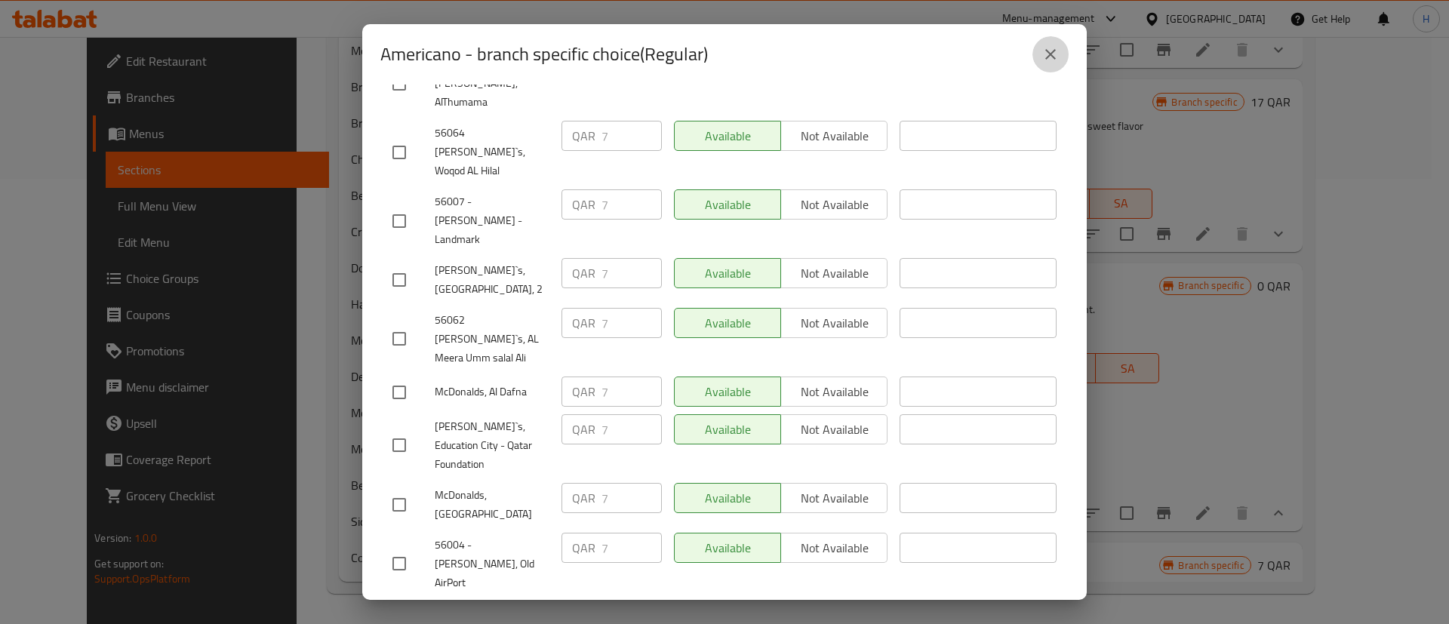
click at [1059, 52] on icon "close" at bounding box center [1050, 54] width 18 height 18
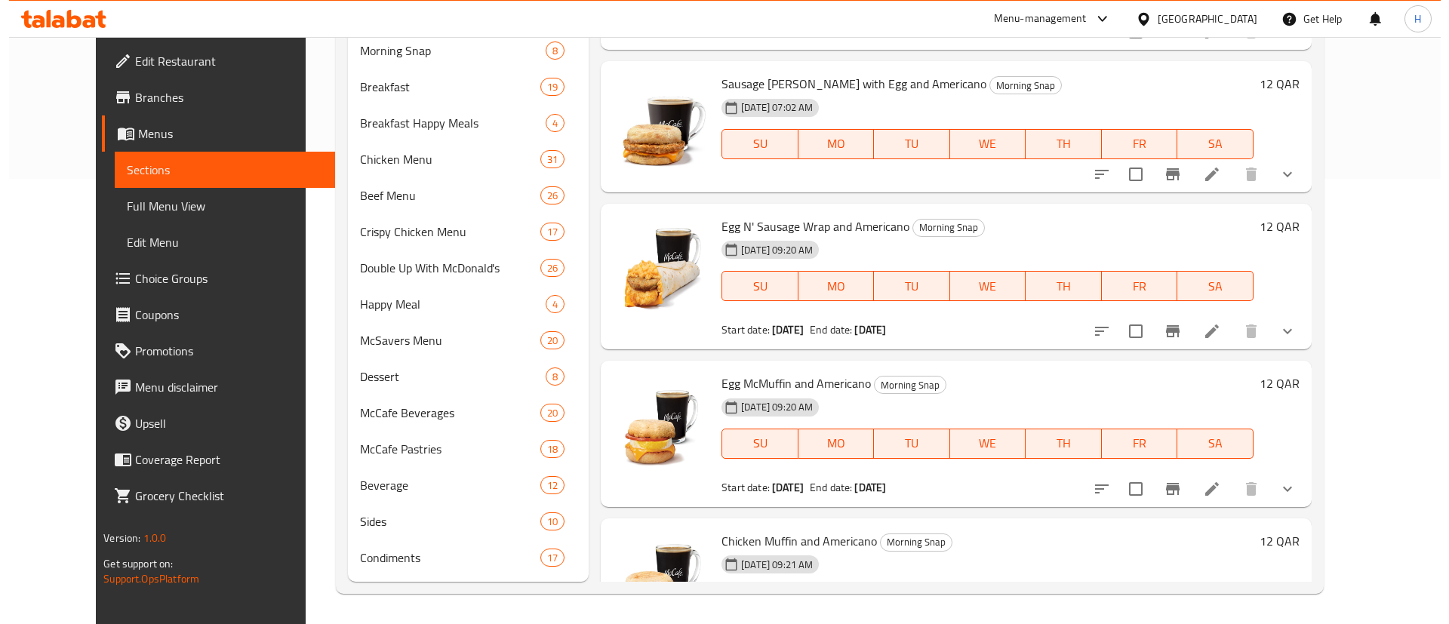
scroll to position [0, 0]
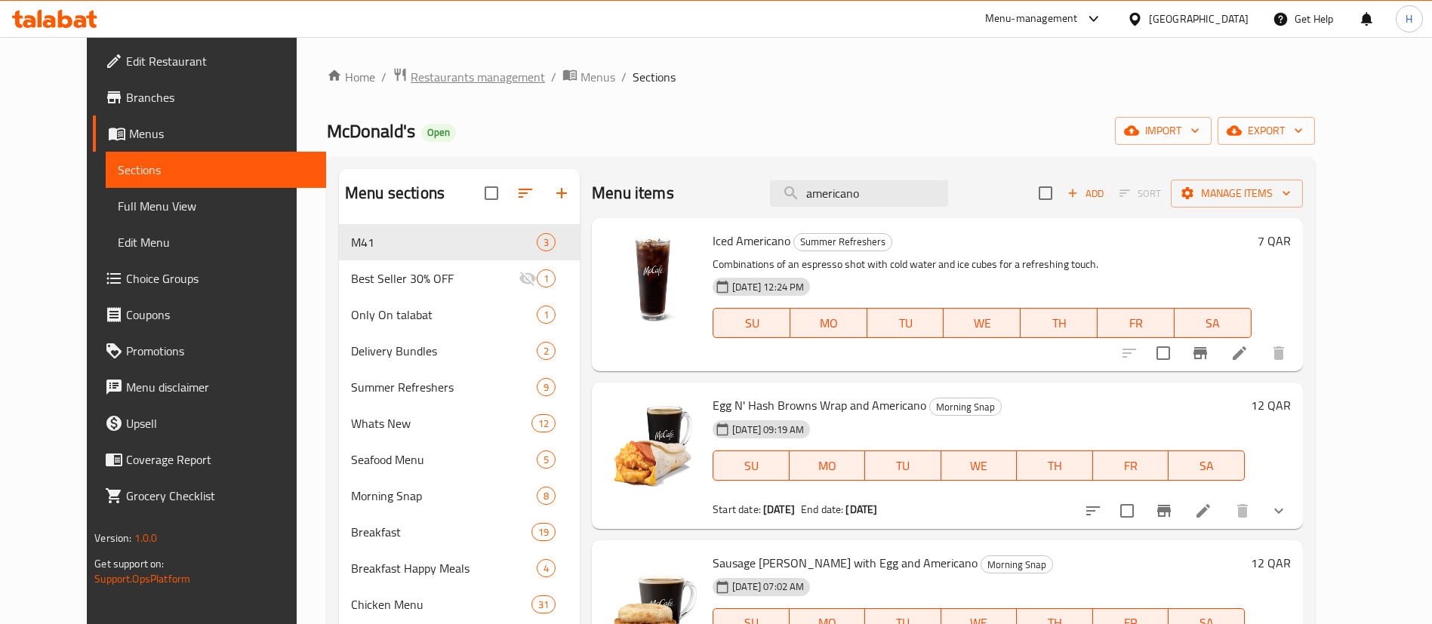
click at [429, 71] on span "Restaurants management" at bounding box center [478, 77] width 134 height 18
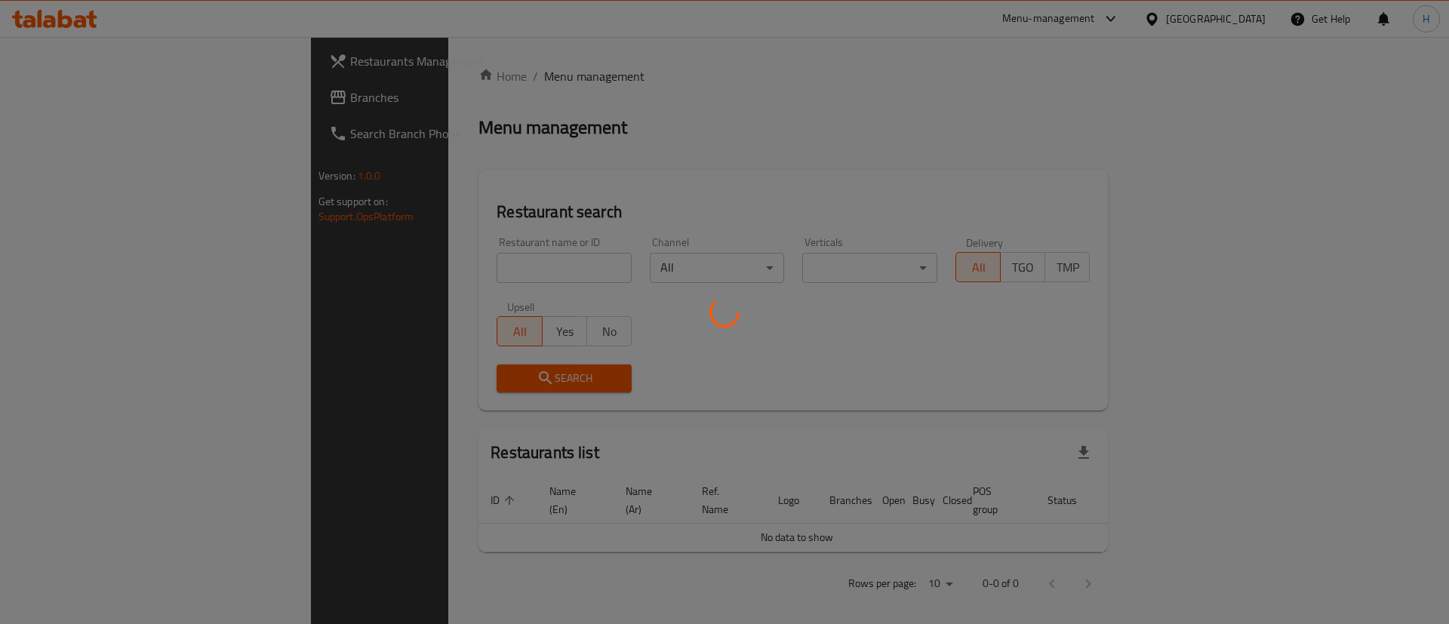
click at [419, 272] on div at bounding box center [724, 312] width 1449 height 624
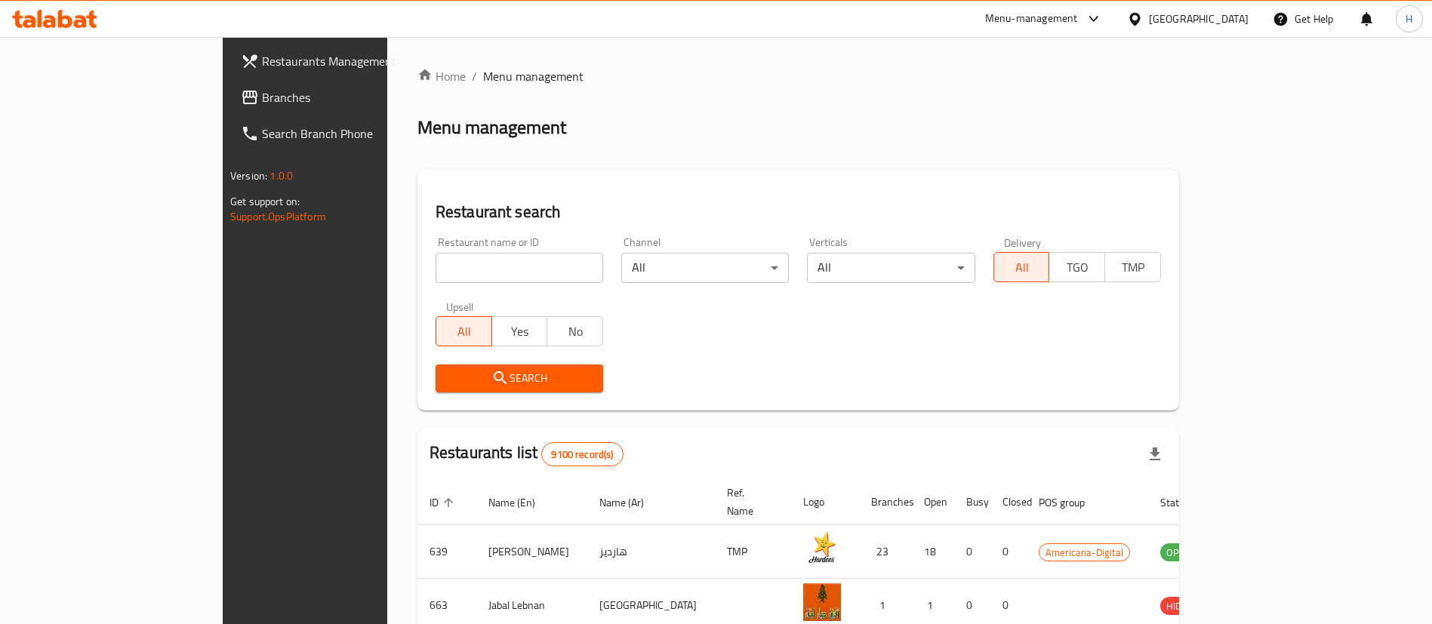
click at [443, 259] on input "search" at bounding box center [519, 268] width 168 height 30
type input "marche"
click button "Search" at bounding box center [519, 378] width 168 height 28
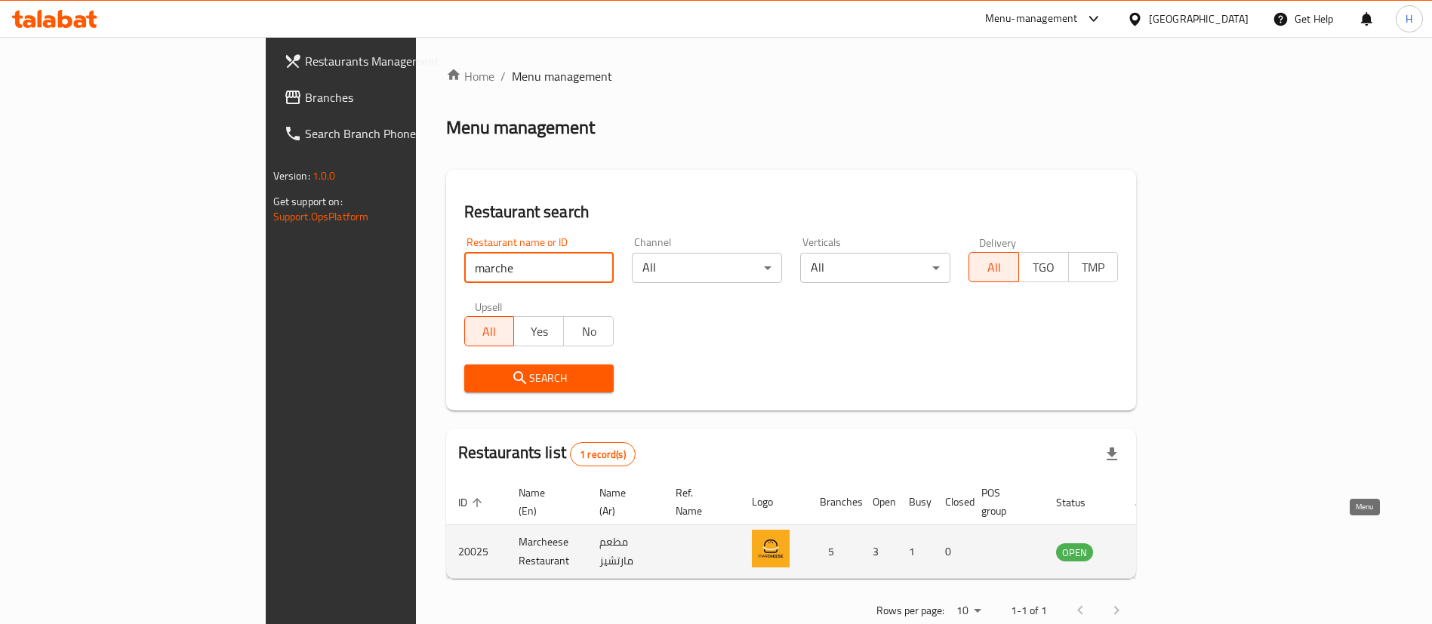
click at [1152, 546] on icon "enhanced table" at bounding box center [1144, 552] width 17 height 13
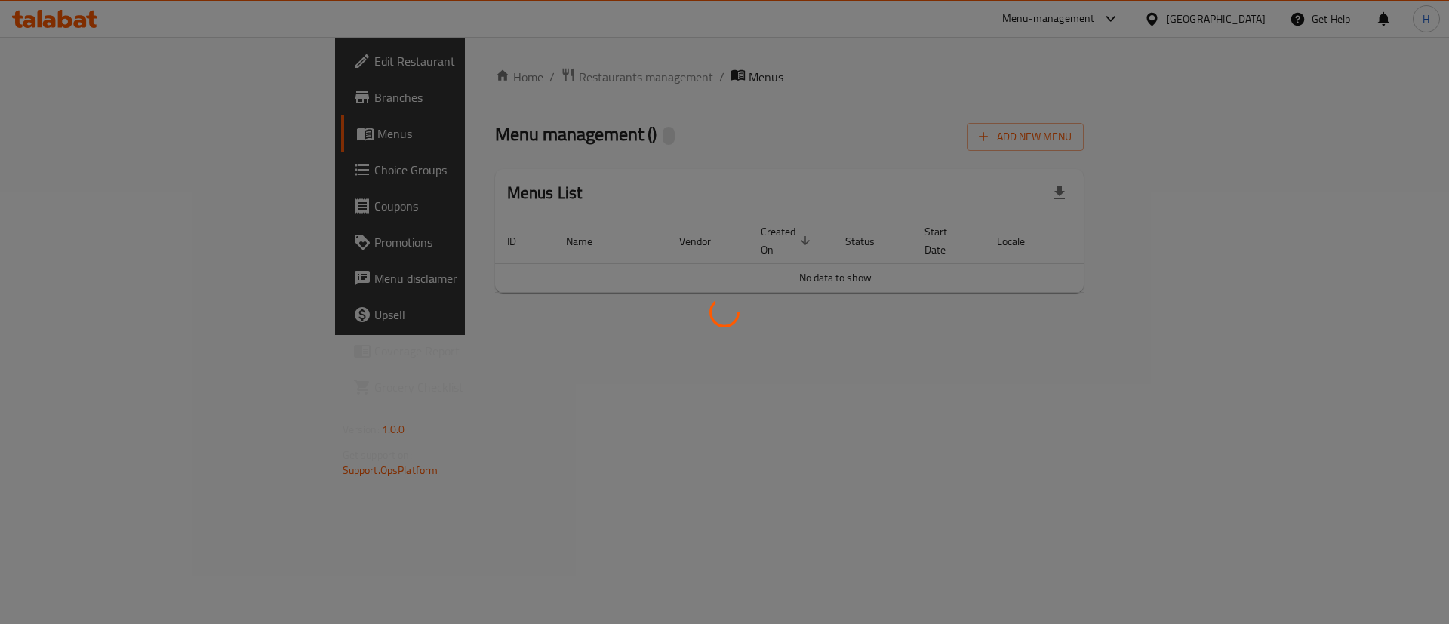
click at [70, 106] on div at bounding box center [724, 312] width 1449 height 624
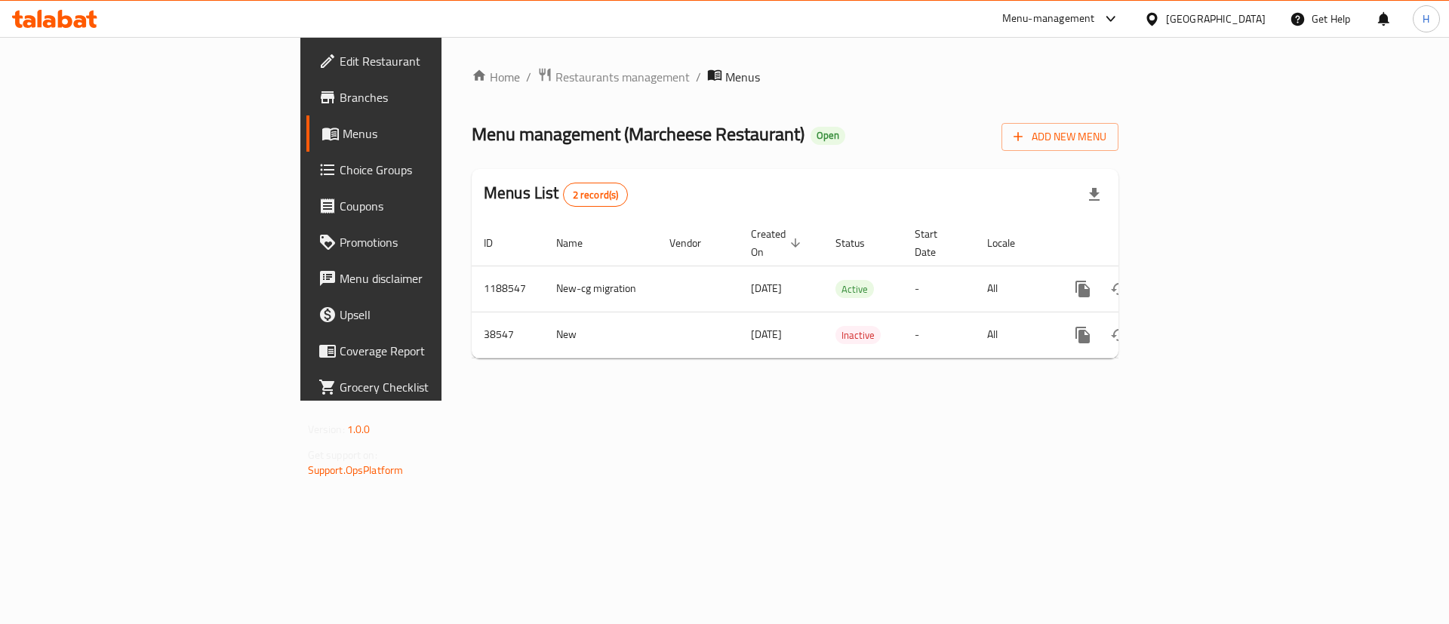
click at [340, 88] on span "Branches" at bounding box center [435, 97] width 191 height 18
